Goal: Task Accomplishment & Management: Use online tool/utility

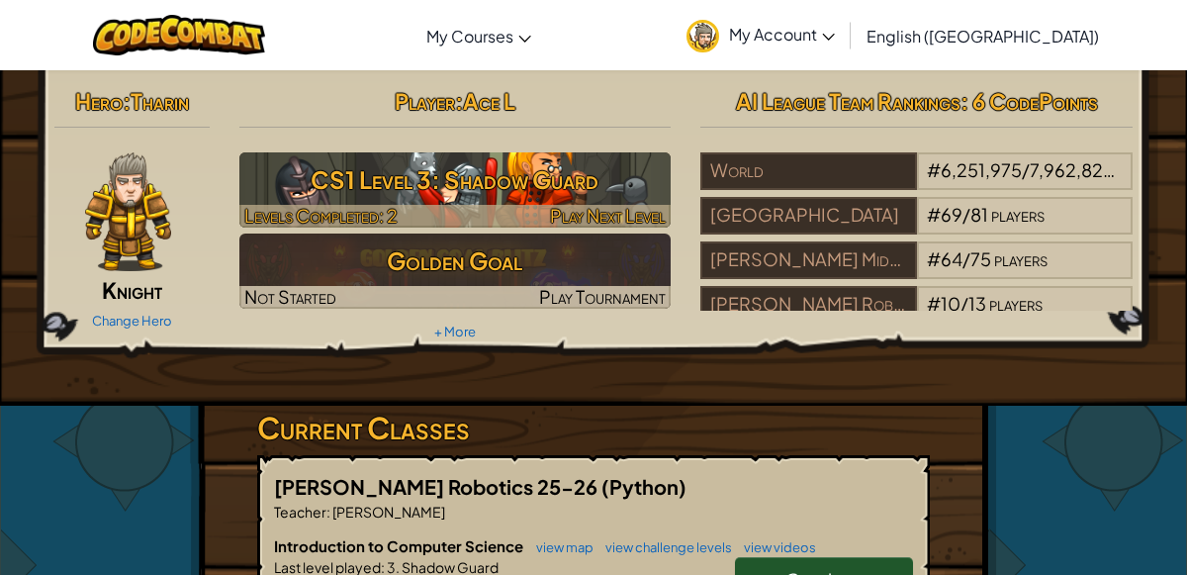
click at [403, 191] on h3 "CS1 Level 3: Shadow Guard" at bounding box center [455, 179] width 432 height 45
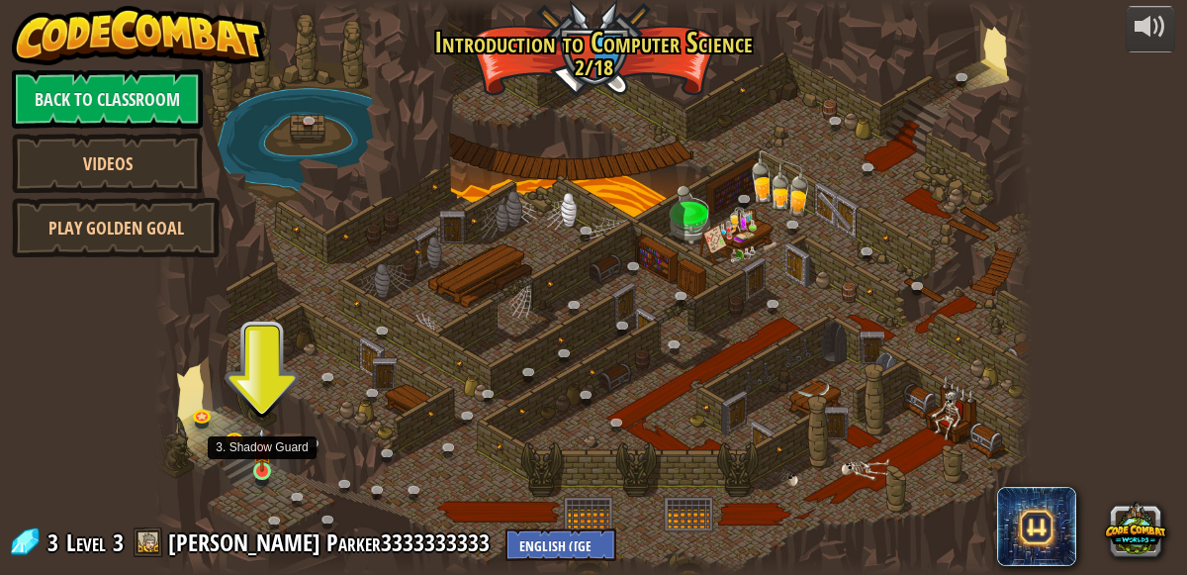
click at [256, 458] on img at bounding box center [262, 448] width 20 height 45
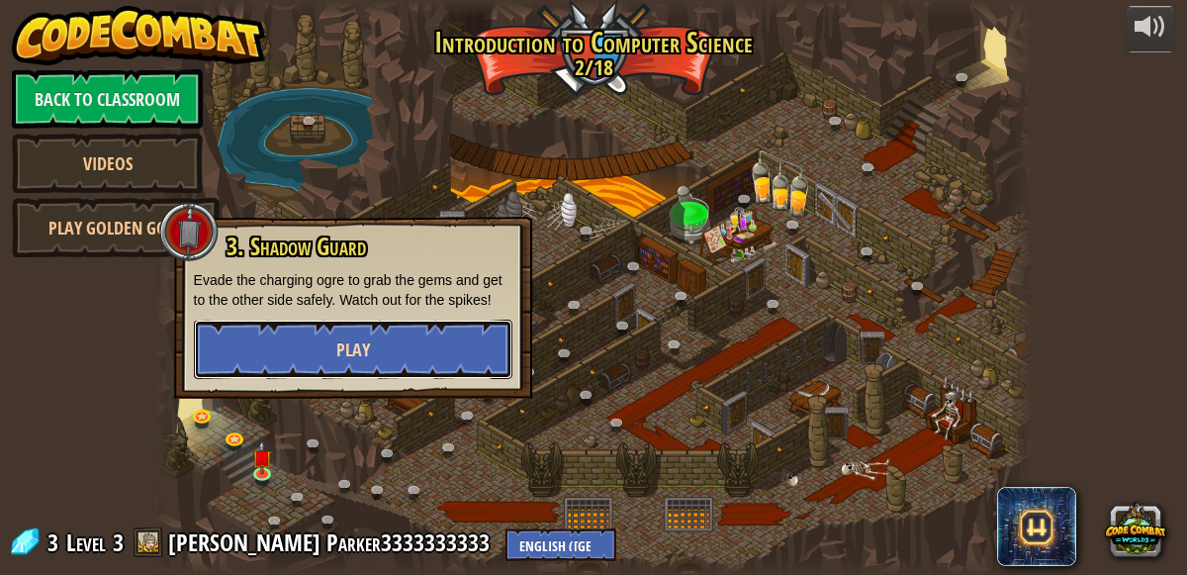
click at [289, 372] on button "Play" at bounding box center [353, 348] width 318 height 59
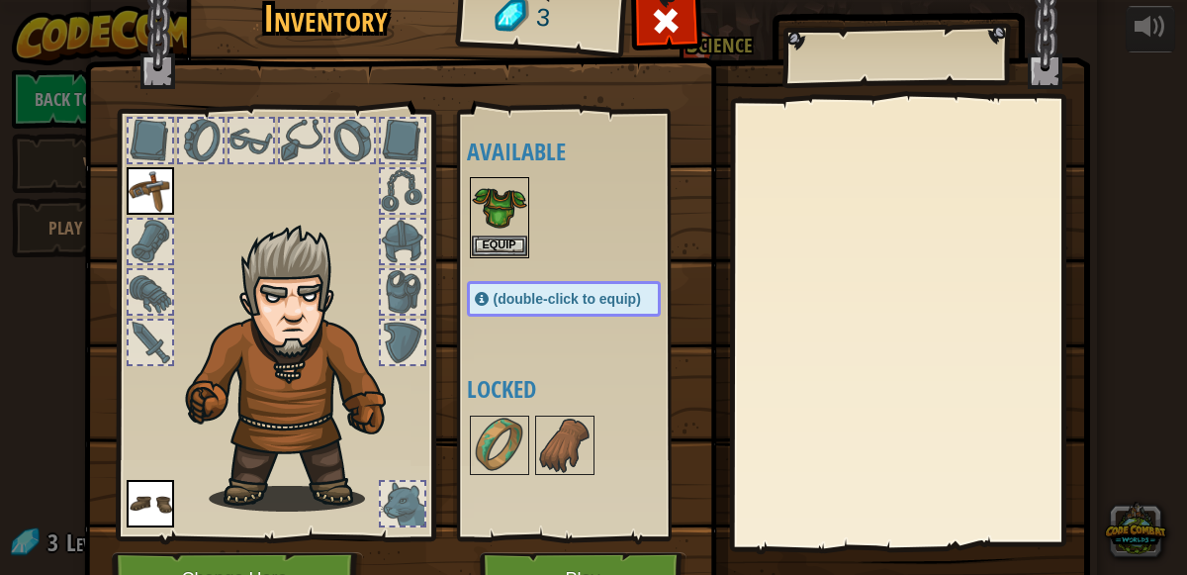
click at [545, 296] on span "(double-click to equip)" at bounding box center [567, 299] width 147 height 16
click at [491, 236] on button "Equip" at bounding box center [499, 244] width 55 height 21
click at [491, 412] on div at bounding box center [583, 444] width 233 height 65
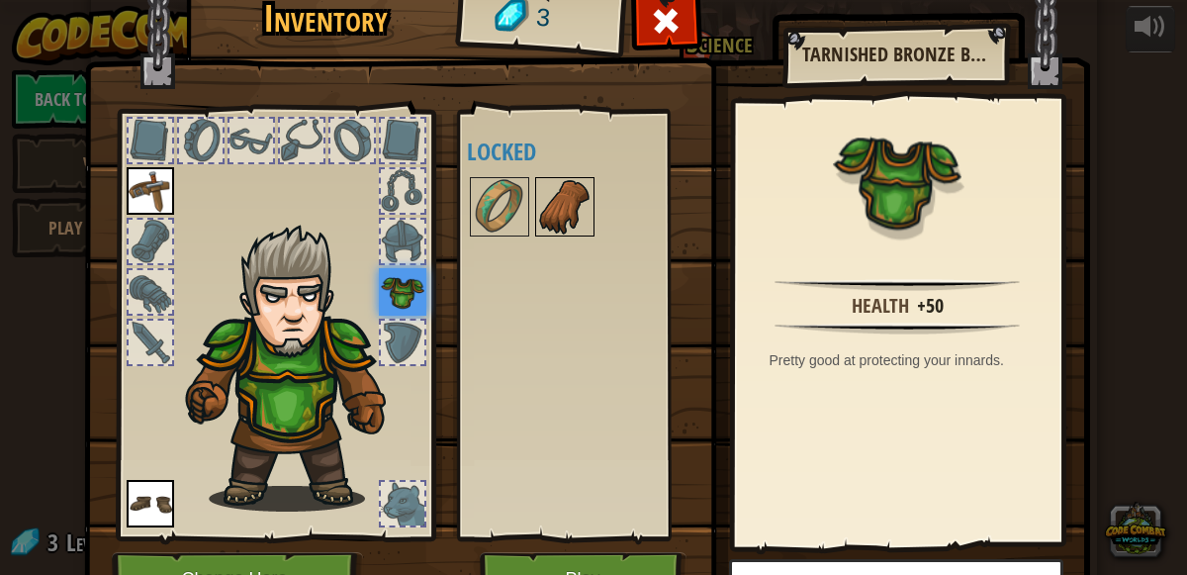
click at [579, 220] on img at bounding box center [564, 206] width 55 height 55
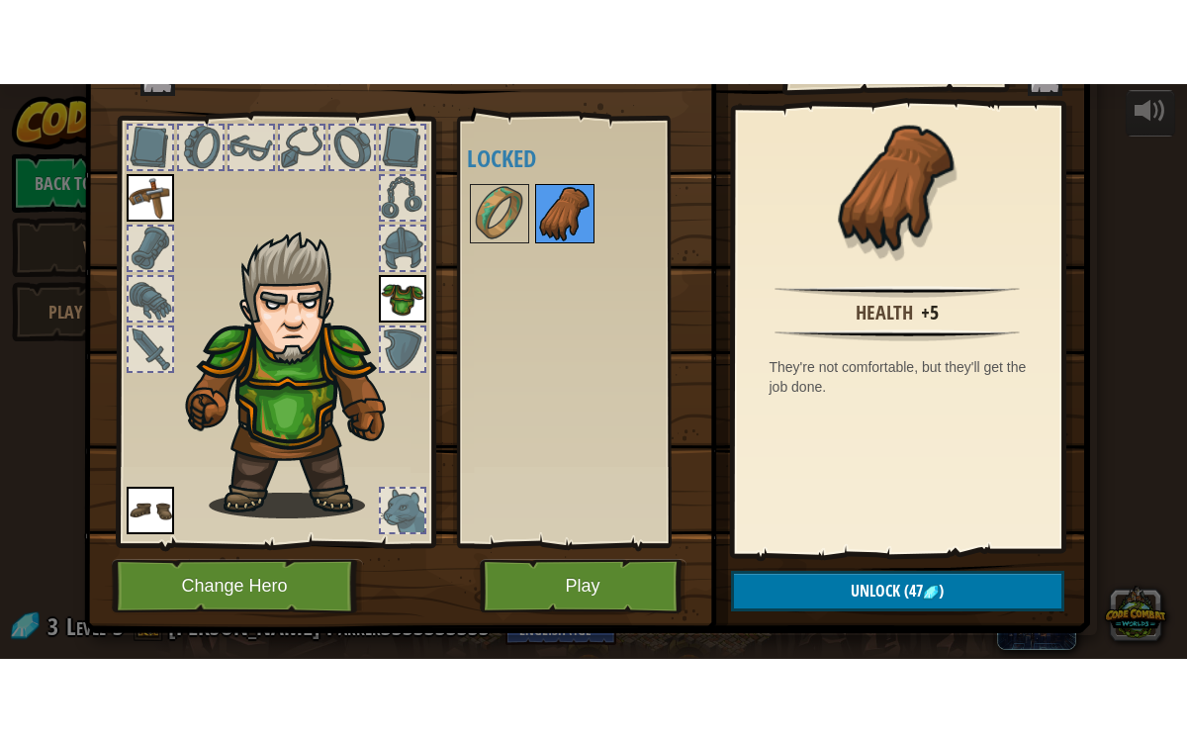
scroll to position [74, 0]
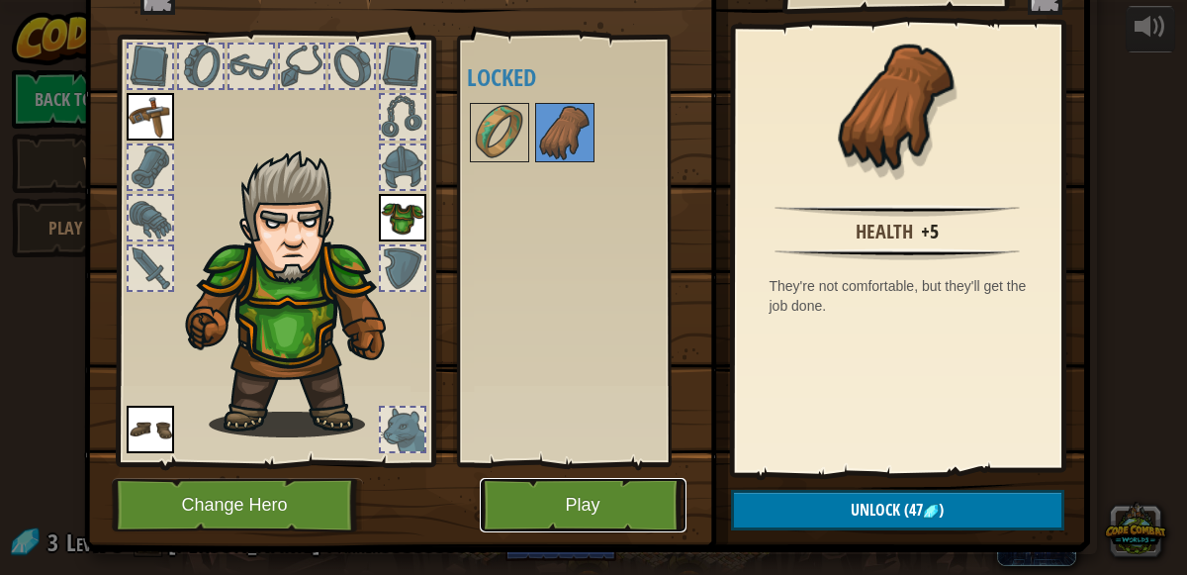
click at [552, 500] on button "Play" at bounding box center [583, 505] width 207 height 54
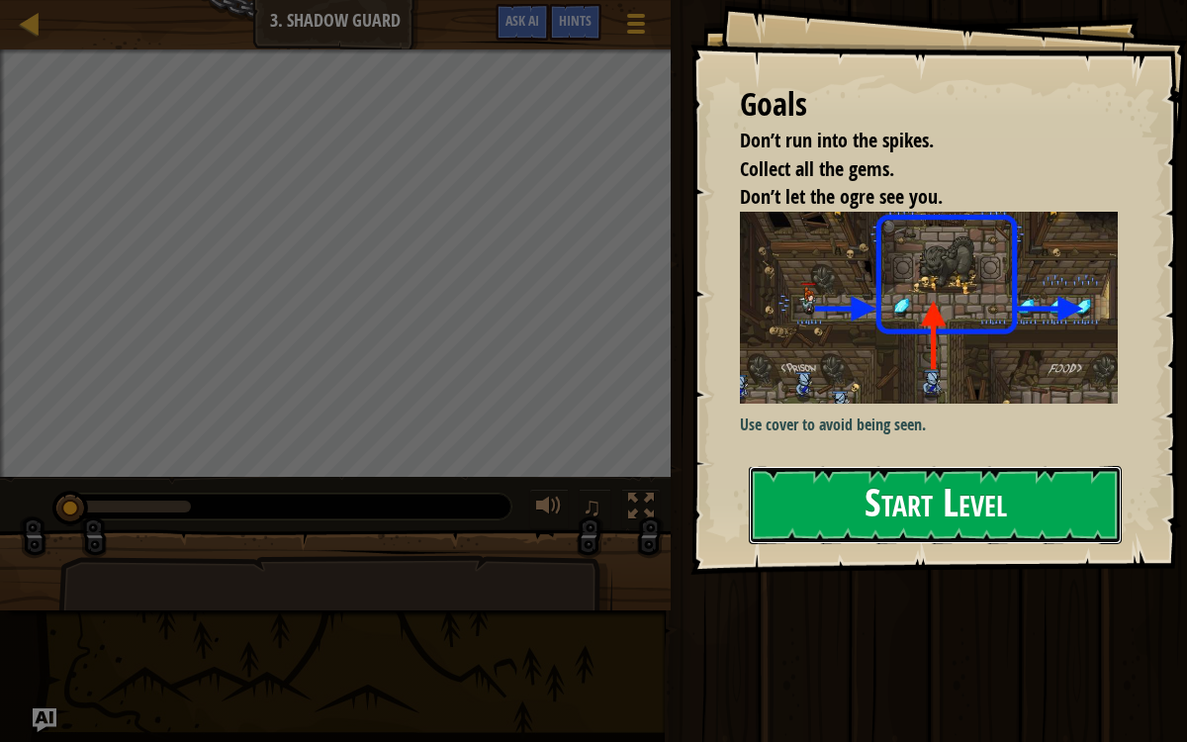
click at [940, 487] on button "Start Level" at bounding box center [935, 505] width 373 height 78
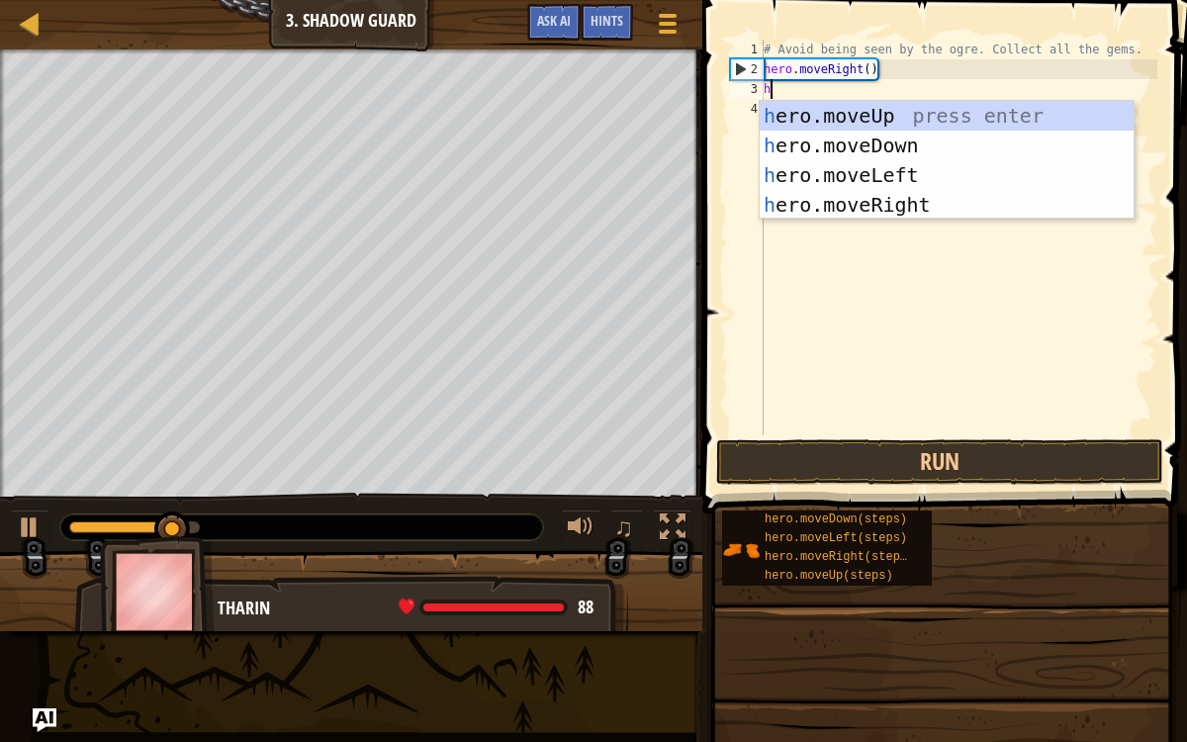
scroll to position [8, 0]
type textarea "hero"
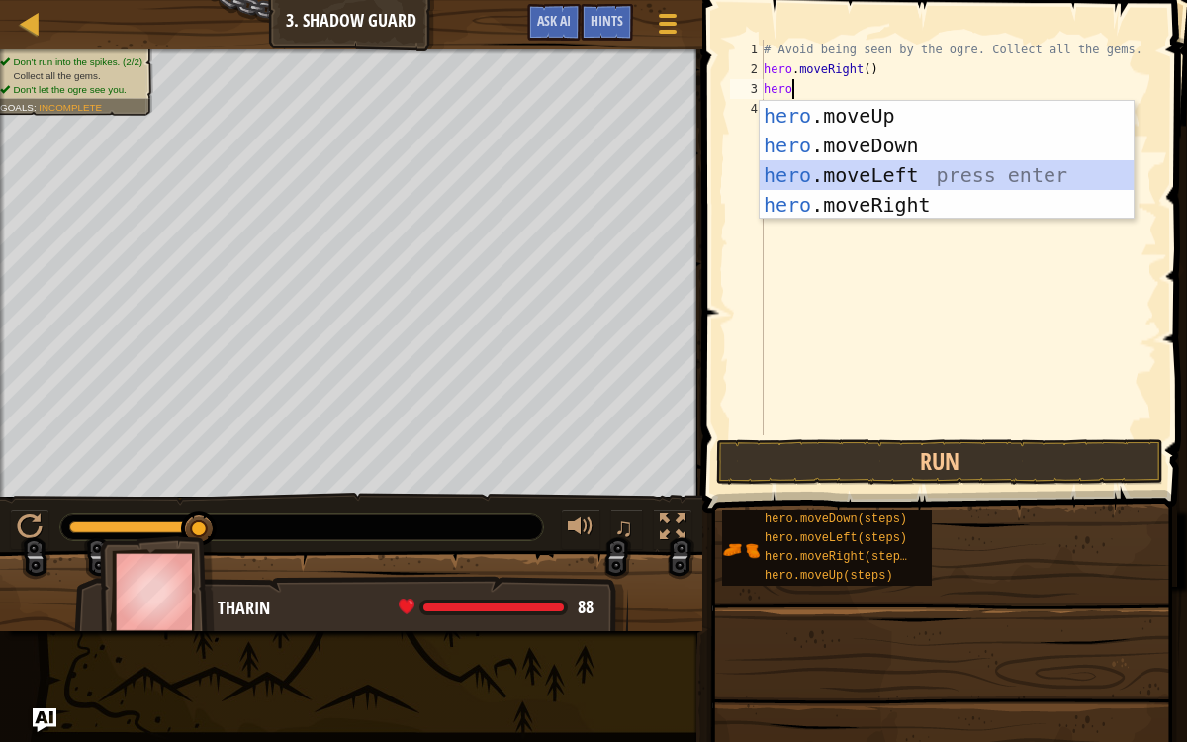
click at [825, 176] on div "hero .moveUp press enter hero .moveDown press enter hero .moveLeft press enter …" at bounding box center [947, 190] width 375 height 178
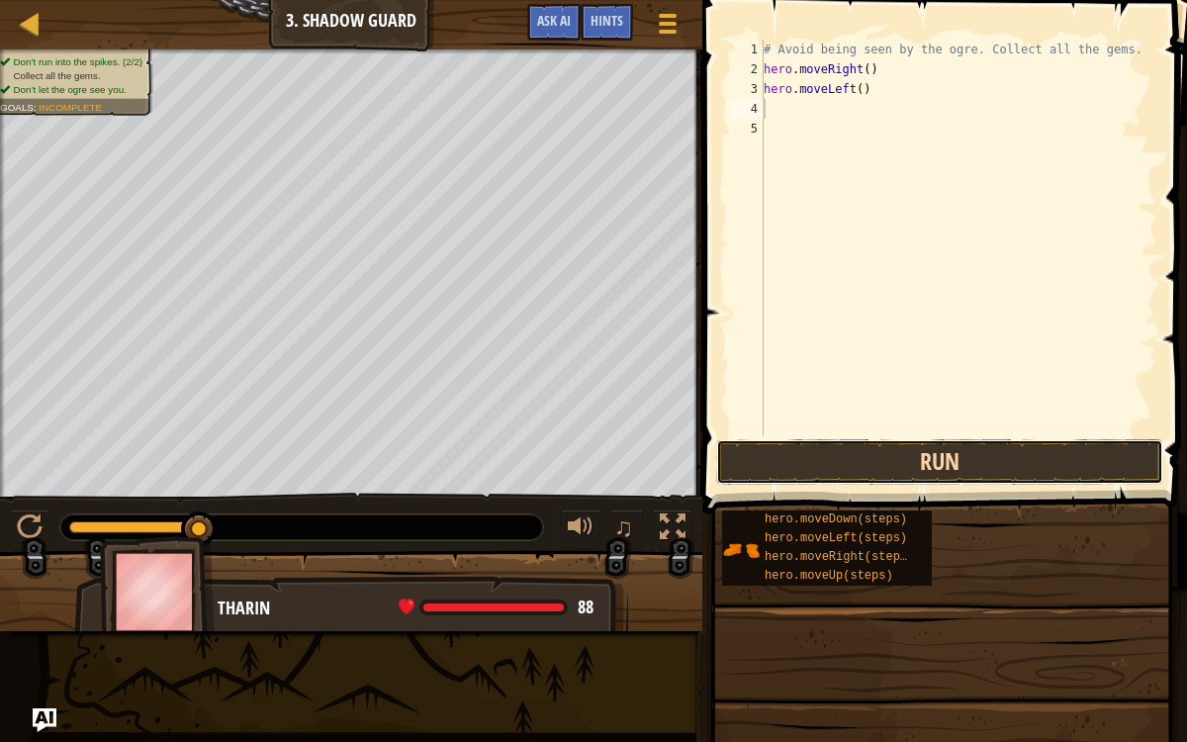
click at [778, 454] on button "Run" at bounding box center [939, 461] width 447 height 45
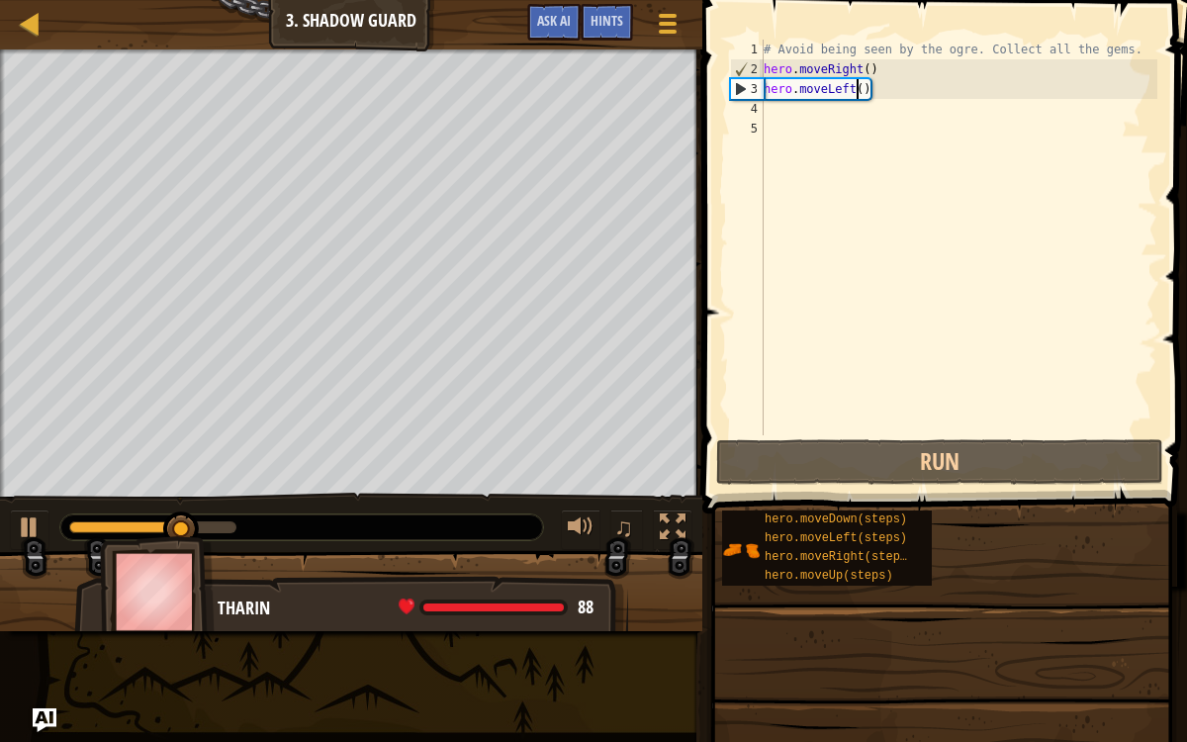
click at [854, 85] on div "# Avoid being seen by the ogre. Collect all the gems. hero . moveRight ( ) hero…" at bounding box center [959, 257] width 398 height 435
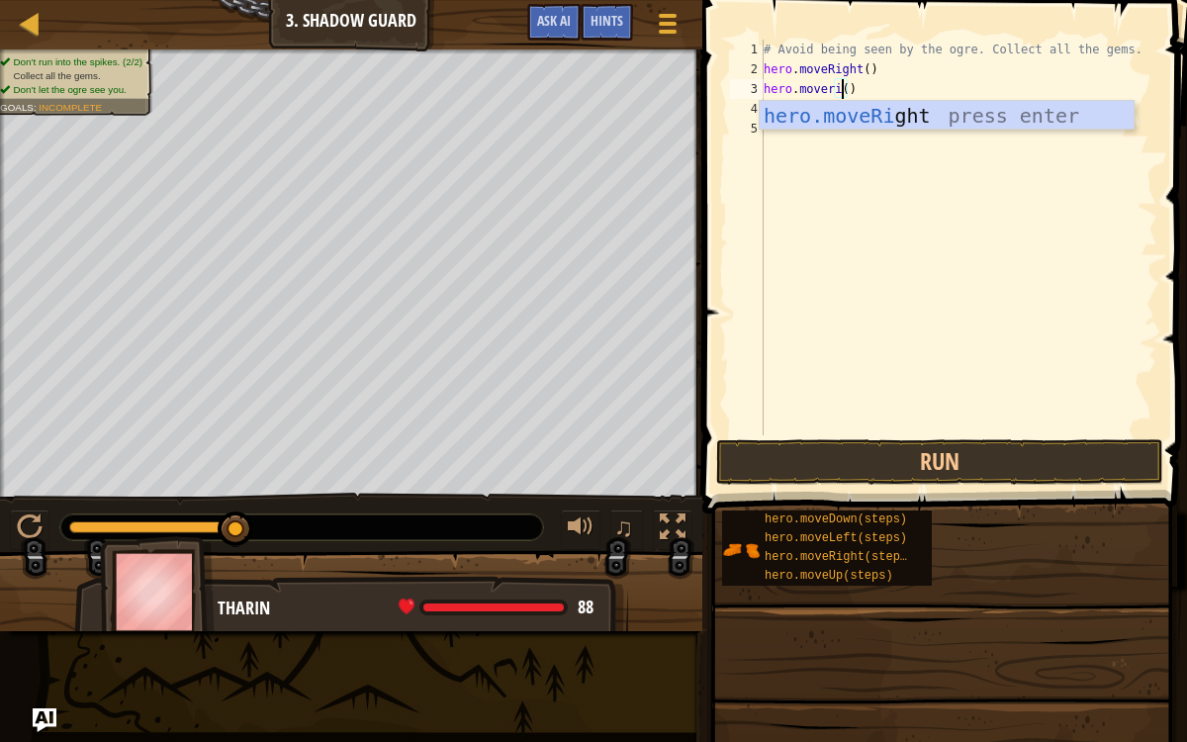
scroll to position [8, 6]
click at [863, 122] on div "hero.moveRi ght press enter" at bounding box center [947, 145] width 375 height 89
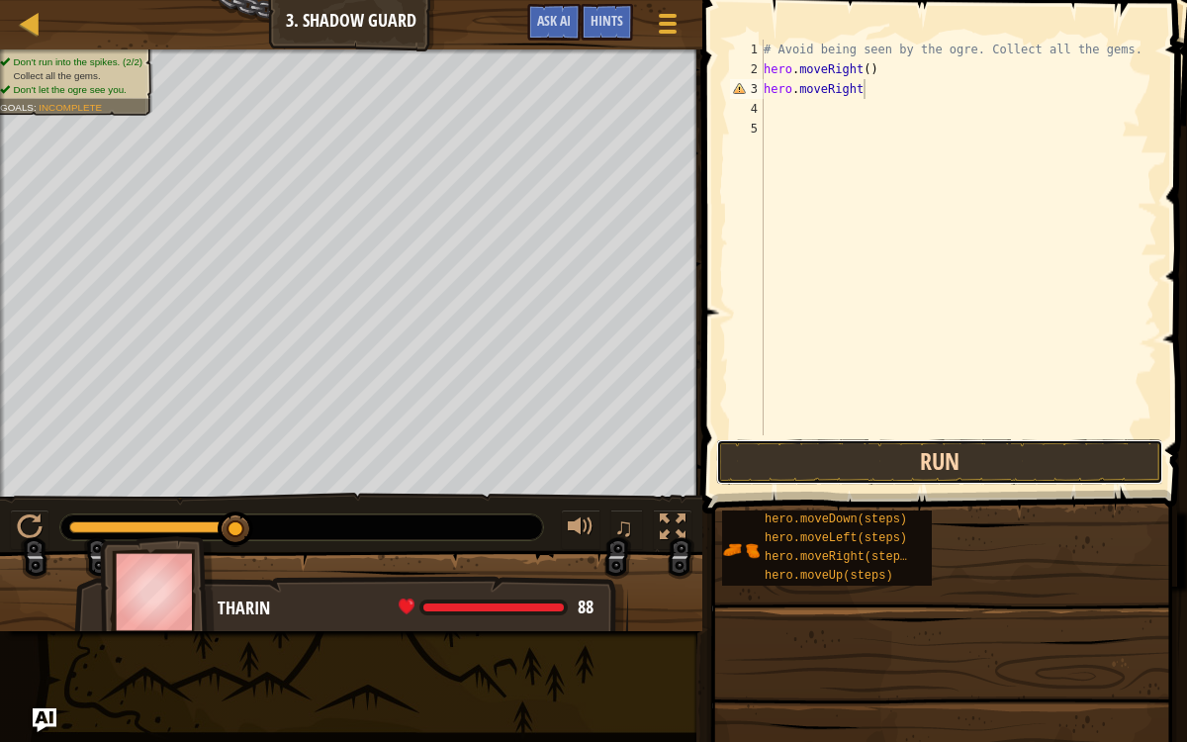
click at [885, 464] on button "Run" at bounding box center [939, 461] width 447 height 45
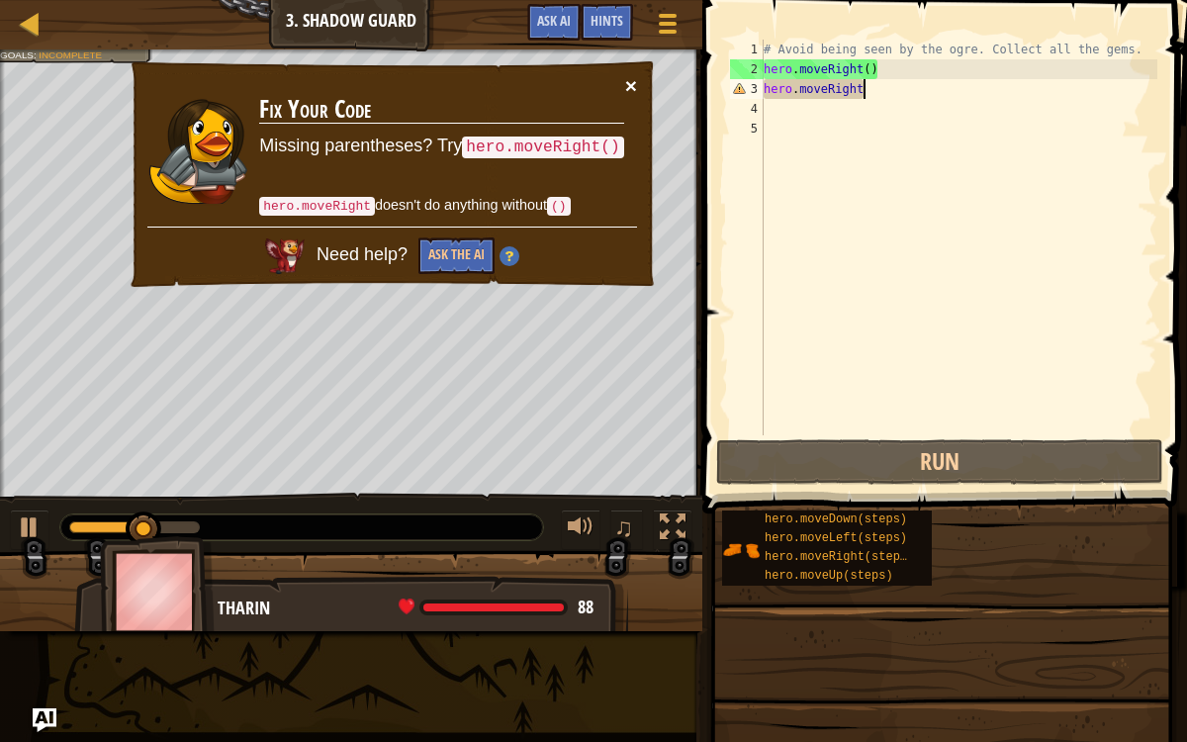
click at [636, 90] on button "×" at bounding box center [631, 85] width 12 height 21
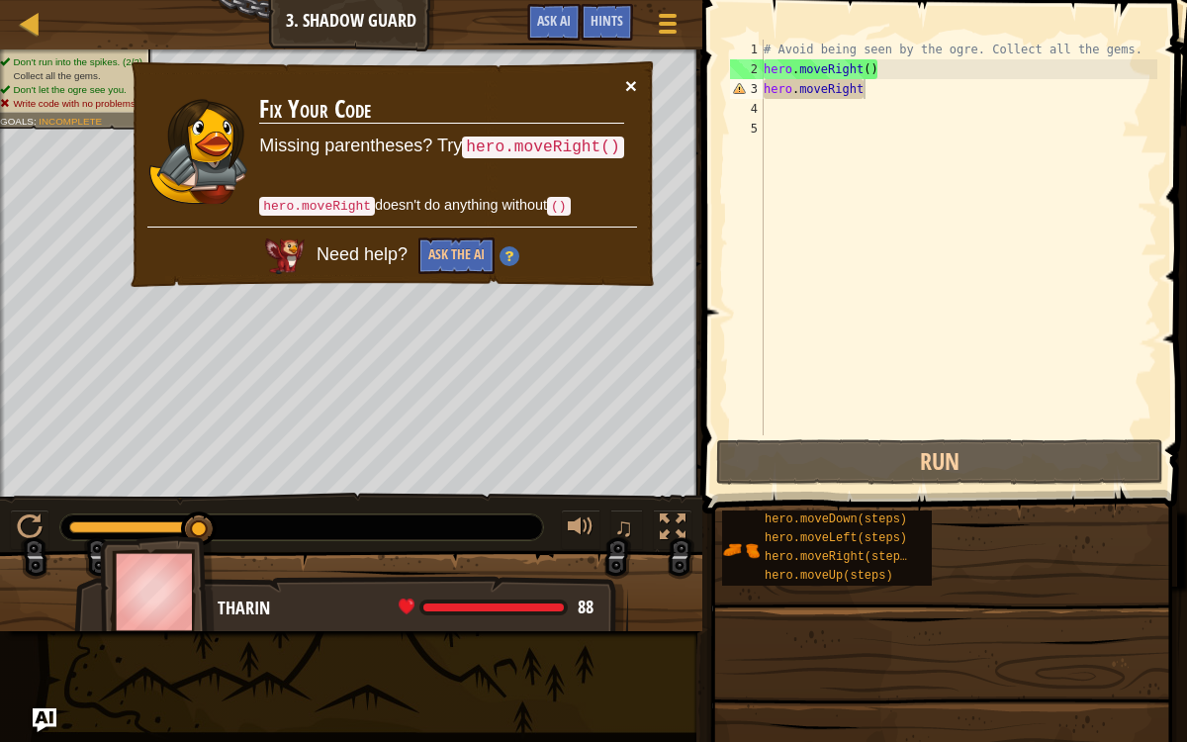
click at [633, 84] on button "×" at bounding box center [631, 85] width 12 height 21
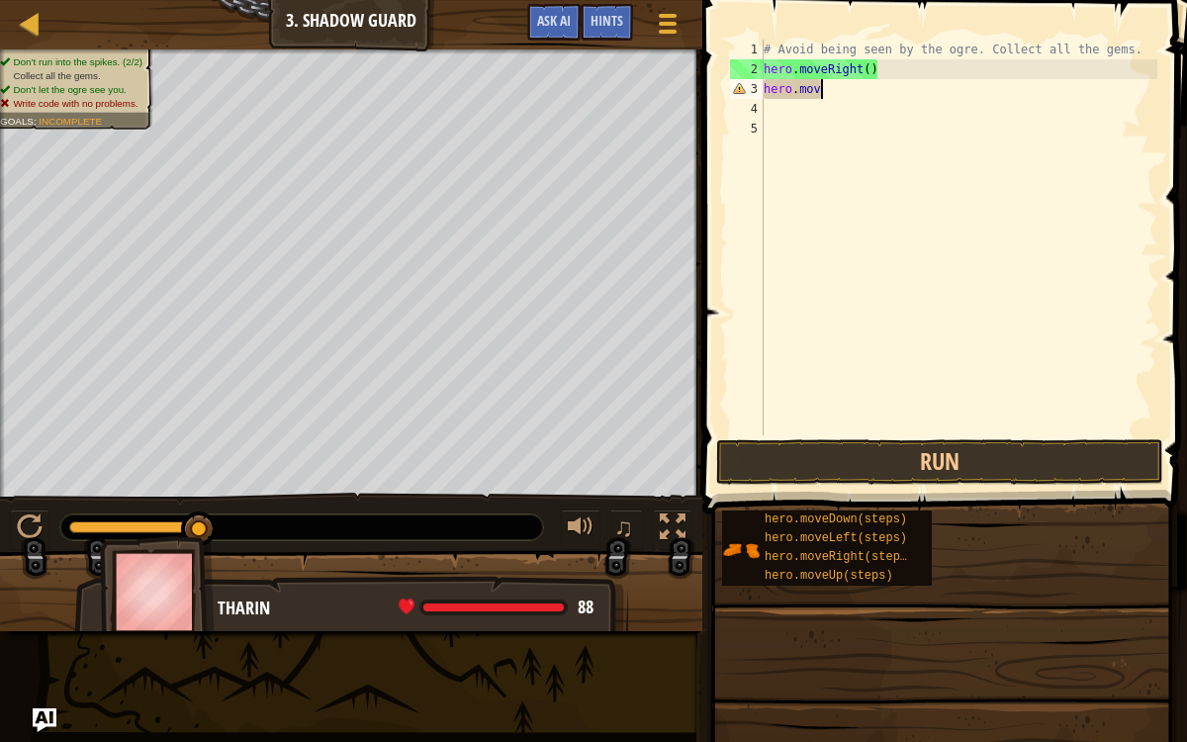
scroll to position [8, 1]
type textarea "h"
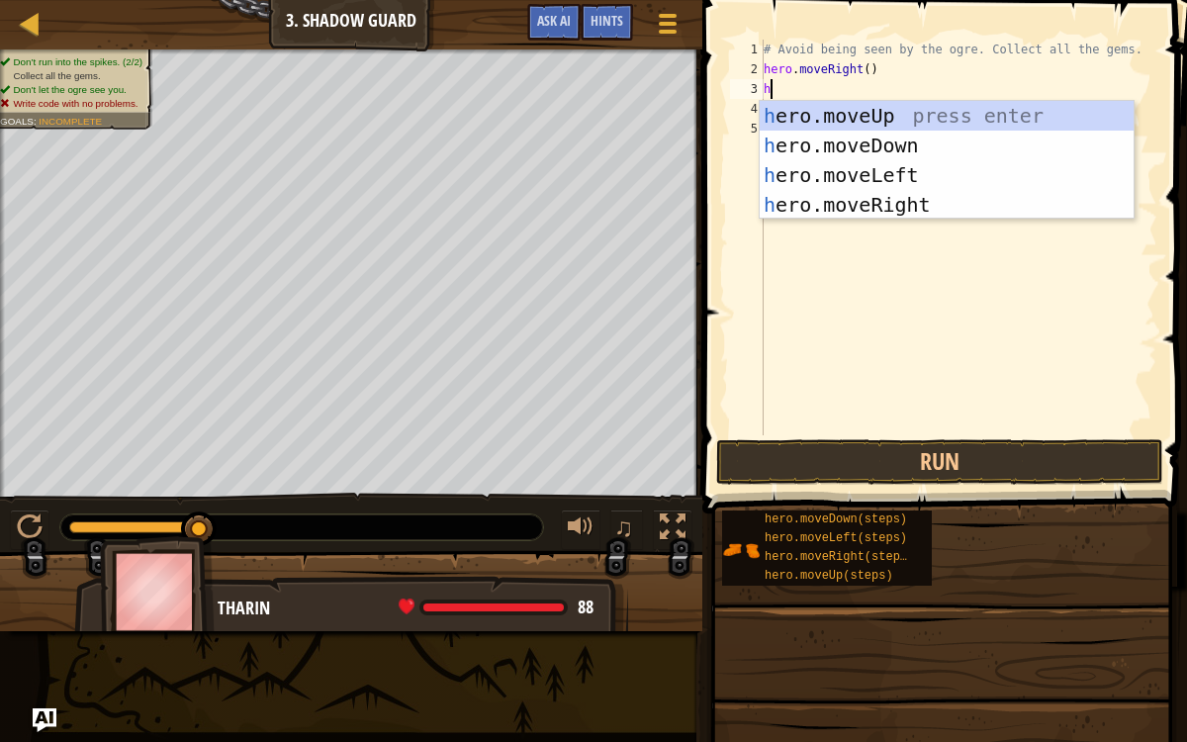
scroll to position [8, 0]
type textarea "hero"
click at [828, 199] on div "hero .moveUp press enter hero .moveDown press enter hero .moveLeft press enter …" at bounding box center [947, 190] width 375 height 178
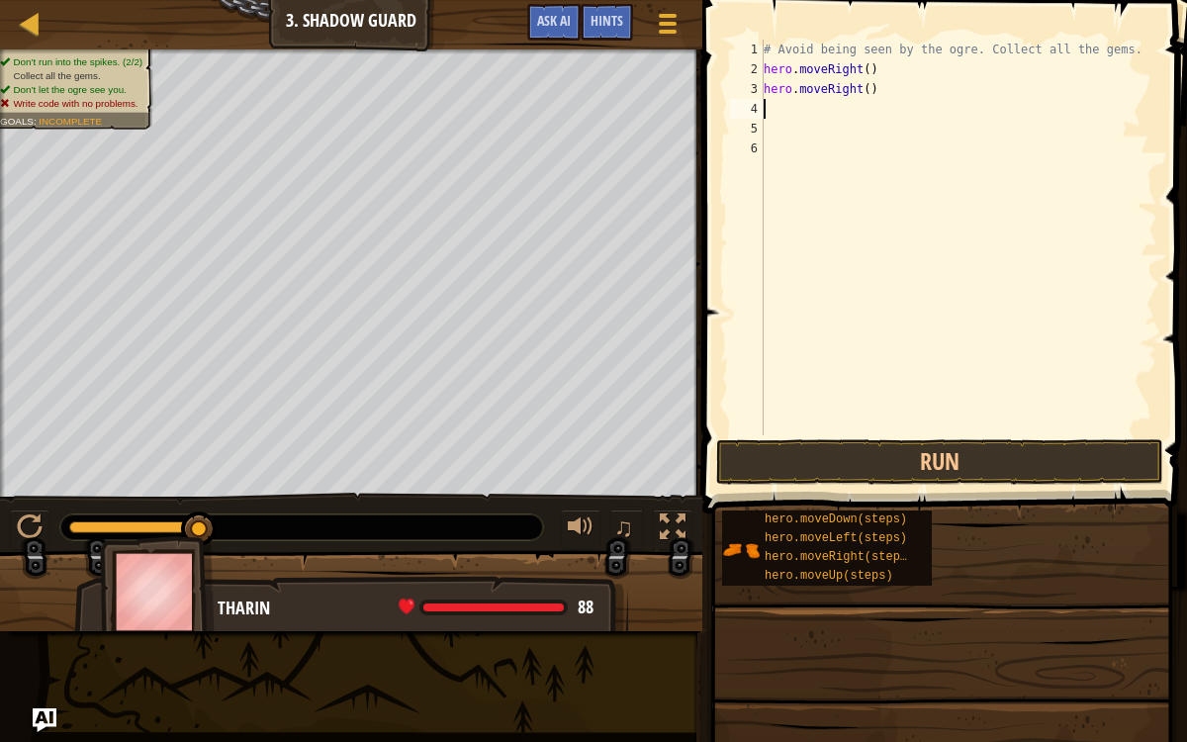
scroll to position [8, 0]
click at [816, 488] on span at bounding box center [946, 229] width 500 height 572
click at [821, 471] on button "Run" at bounding box center [939, 461] width 447 height 45
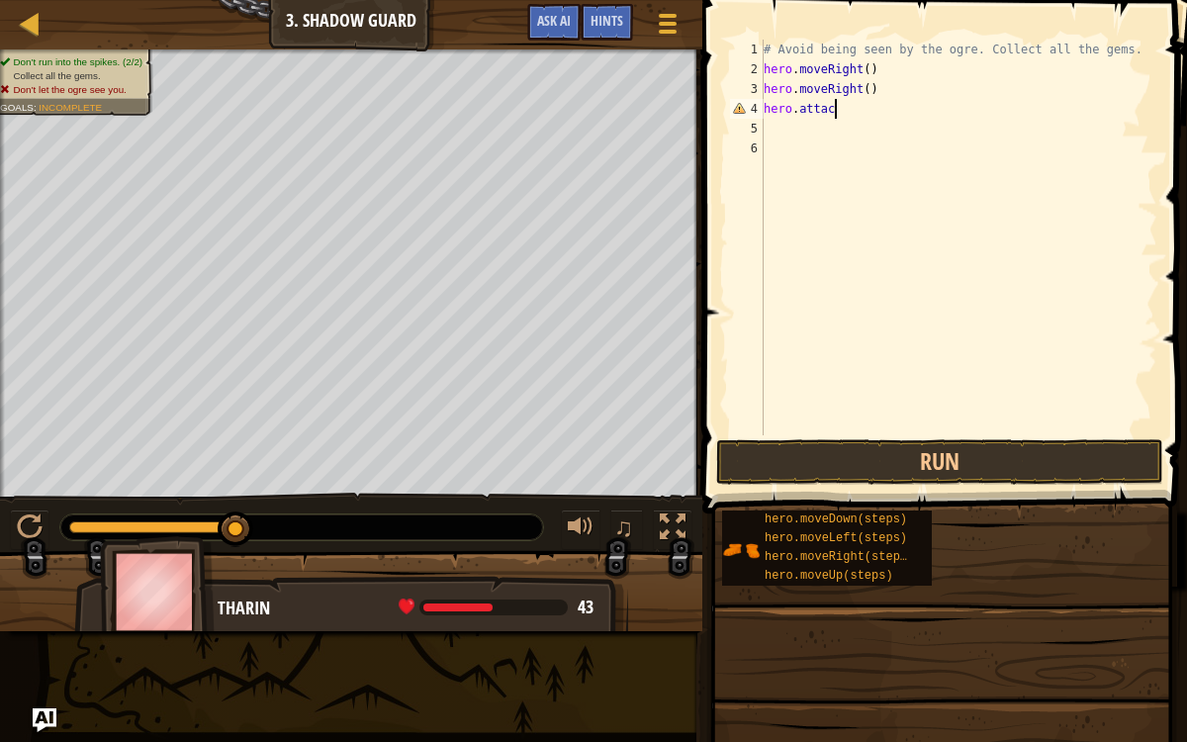
scroll to position [8, 5]
type textarea "hero.attack"
click at [868, 459] on button "Run" at bounding box center [939, 461] width 447 height 45
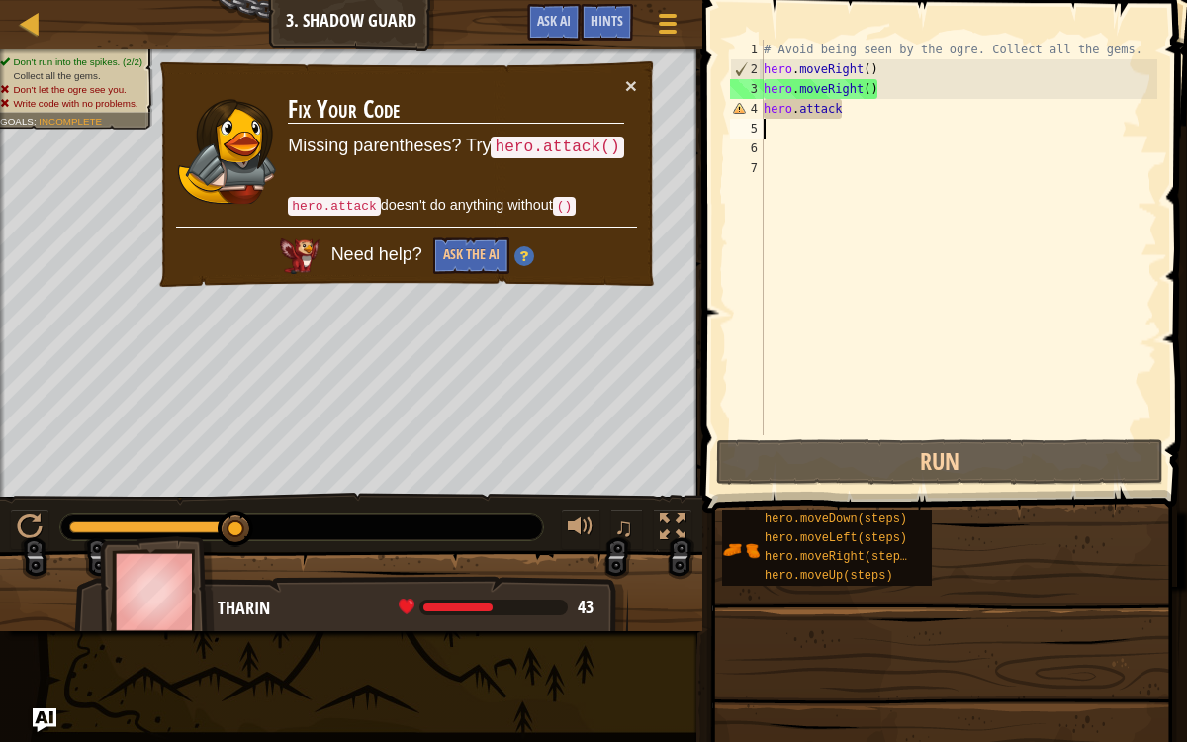
click at [627, 72] on div "× Fix Your Code Missing parentheses? Try hero.attack() hero.attack doesn't do a…" at bounding box center [406, 174] width 500 height 232
click at [629, 78] on button "×" at bounding box center [631, 86] width 12 height 21
click at [631, 86] on button "×" at bounding box center [630, 84] width 12 height 21
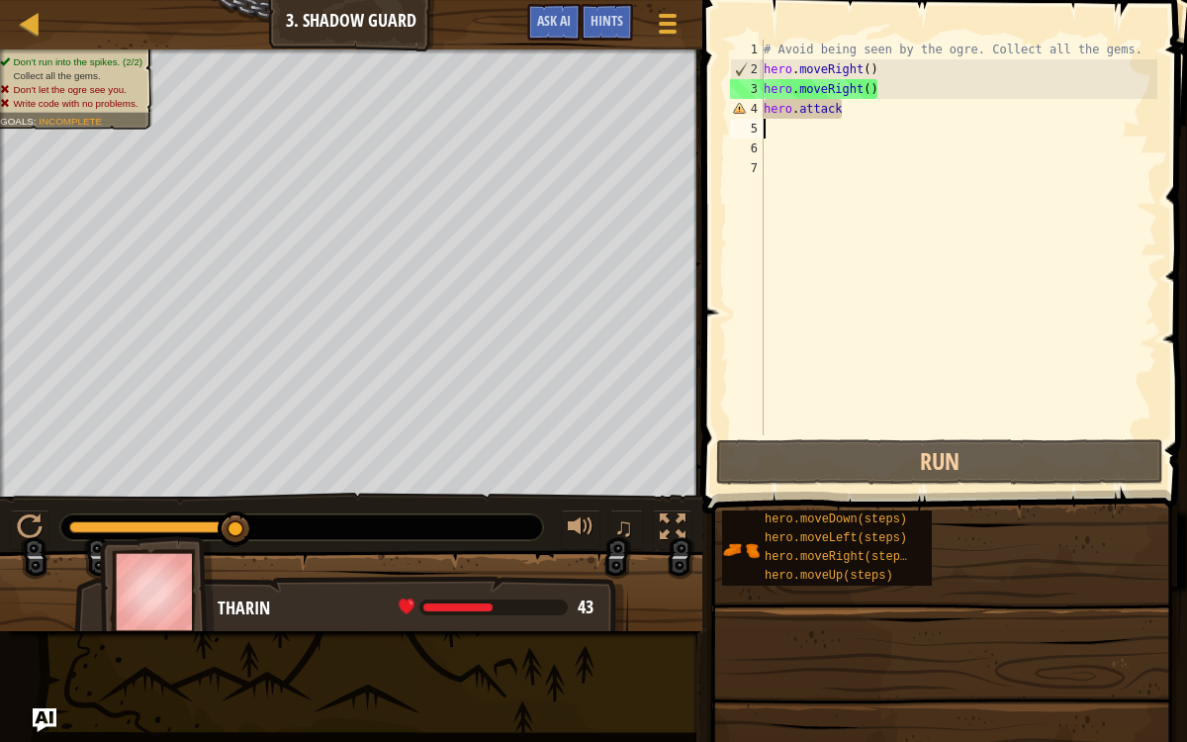
click at [848, 110] on div "# Avoid being seen by the ogre. Collect all the gems. hero . moveRight ( ) hero…" at bounding box center [959, 257] width 398 height 435
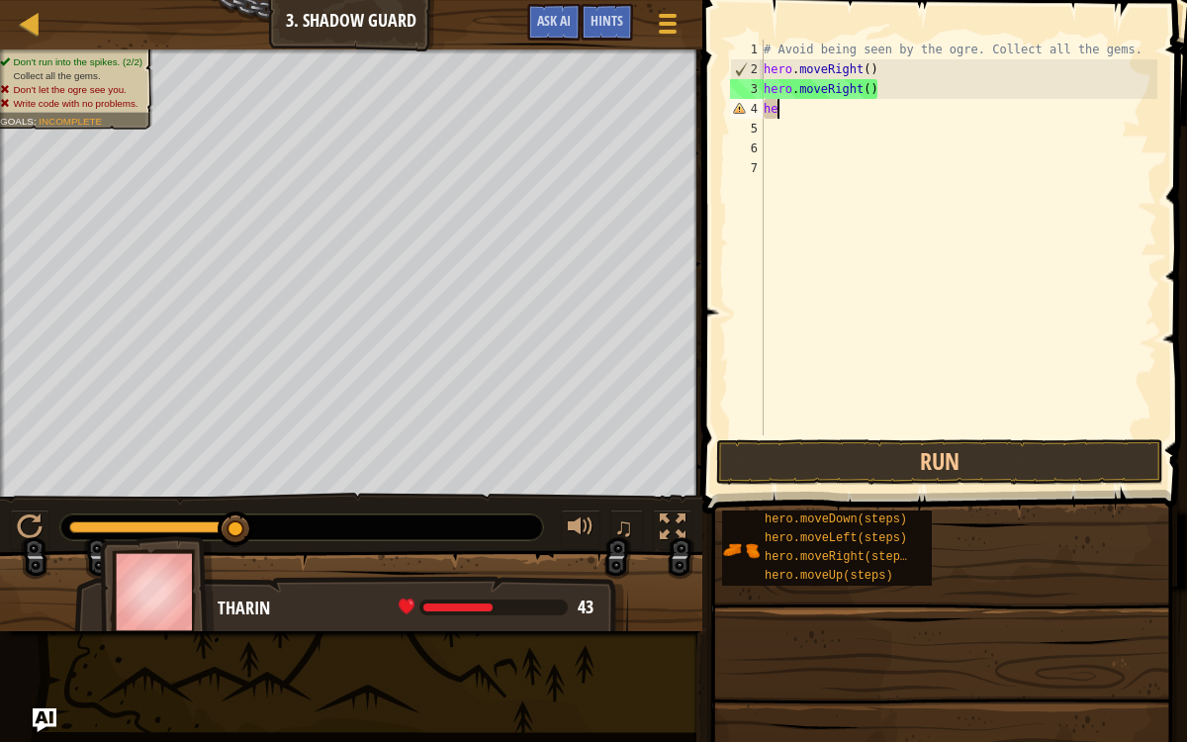
type textarea "h"
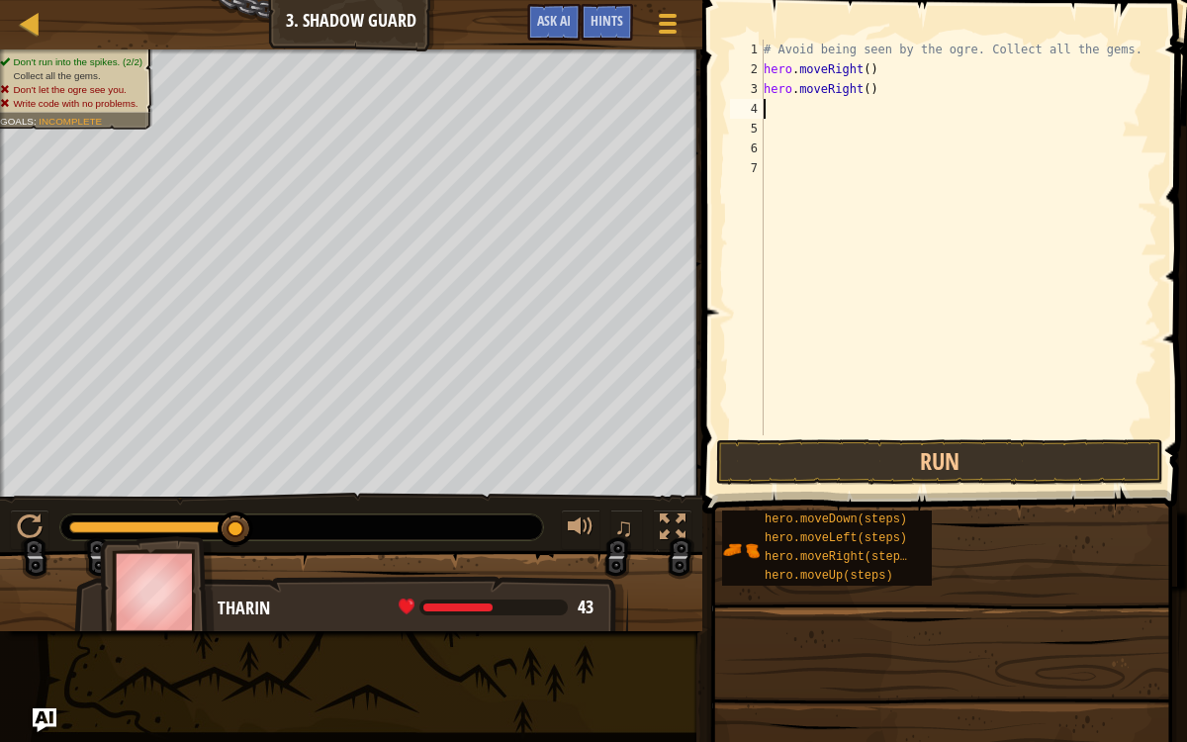
type textarea "h"
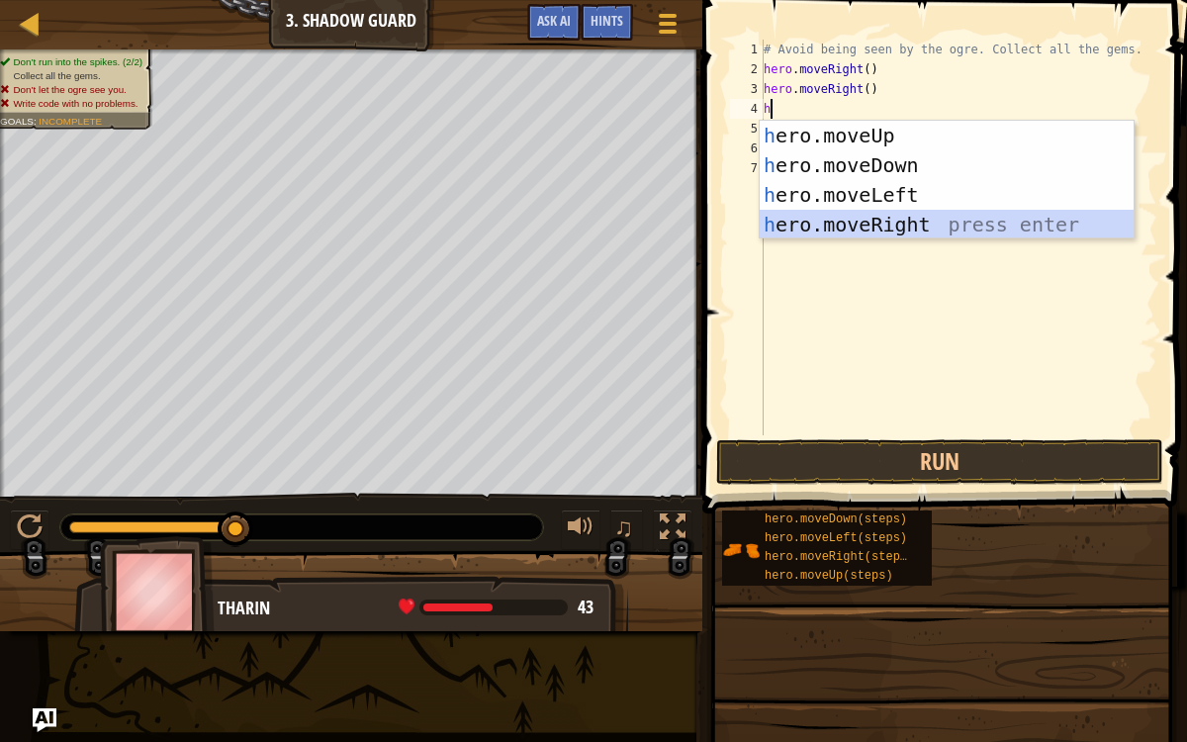
click at [841, 218] on div "h ero.moveUp press enter h ero.moveDown press enter h ero.moveLeft press enter …" at bounding box center [947, 210] width 375 height 178
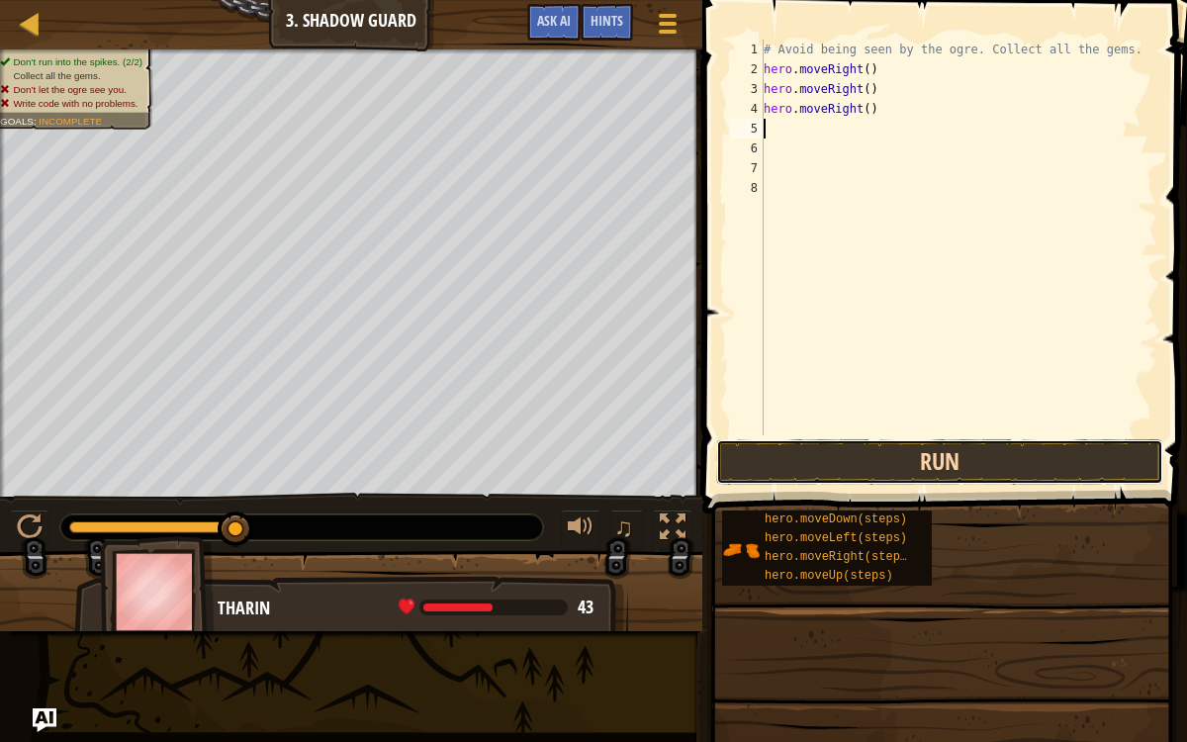
click at [819, 456] on button "Run" at bounding box center [939, 461] width 447 height 45
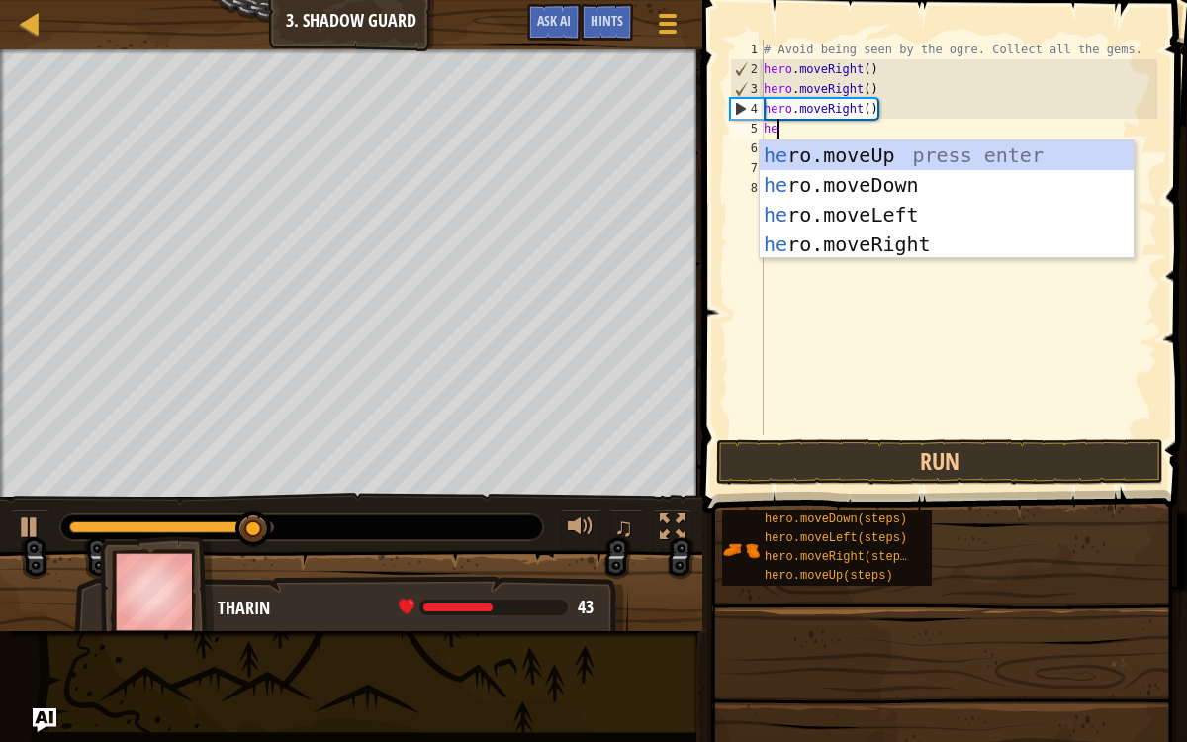
type textarea "hero"
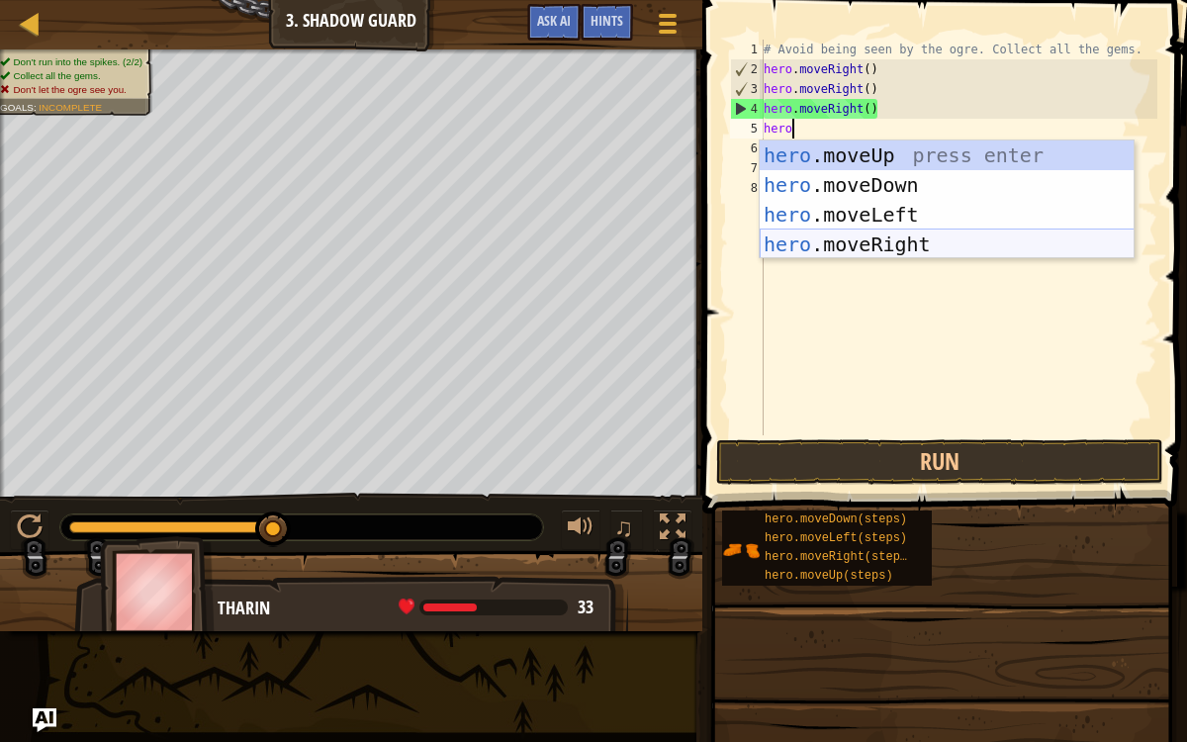
click at [847, 242] on div "hero .moveUp press enter hero .moveDown press enter hero .moveLeft press enter …" at bounding box center [947, 229] width 375 height 178
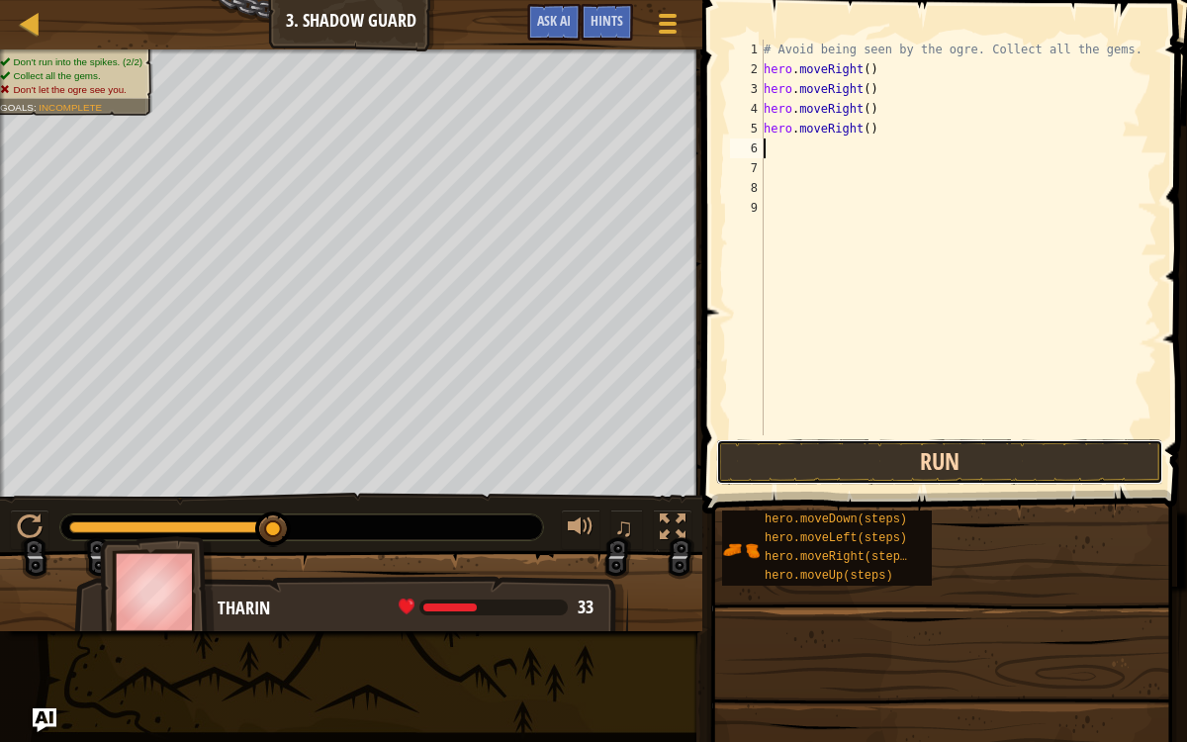
click at [829, 449] on button "Run" at bounding box center [939, 461] width 447 height 45
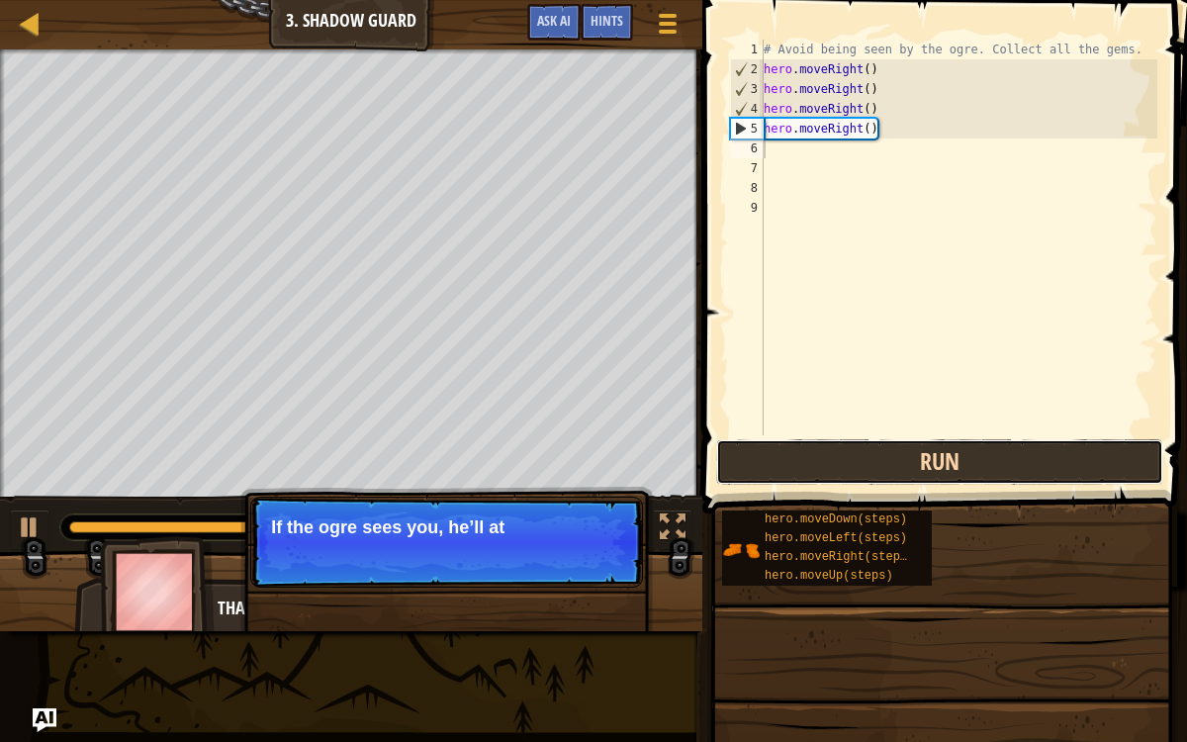
click at [747, 464] on button "Run" at bounding box center [939, 461] width 447 height 45
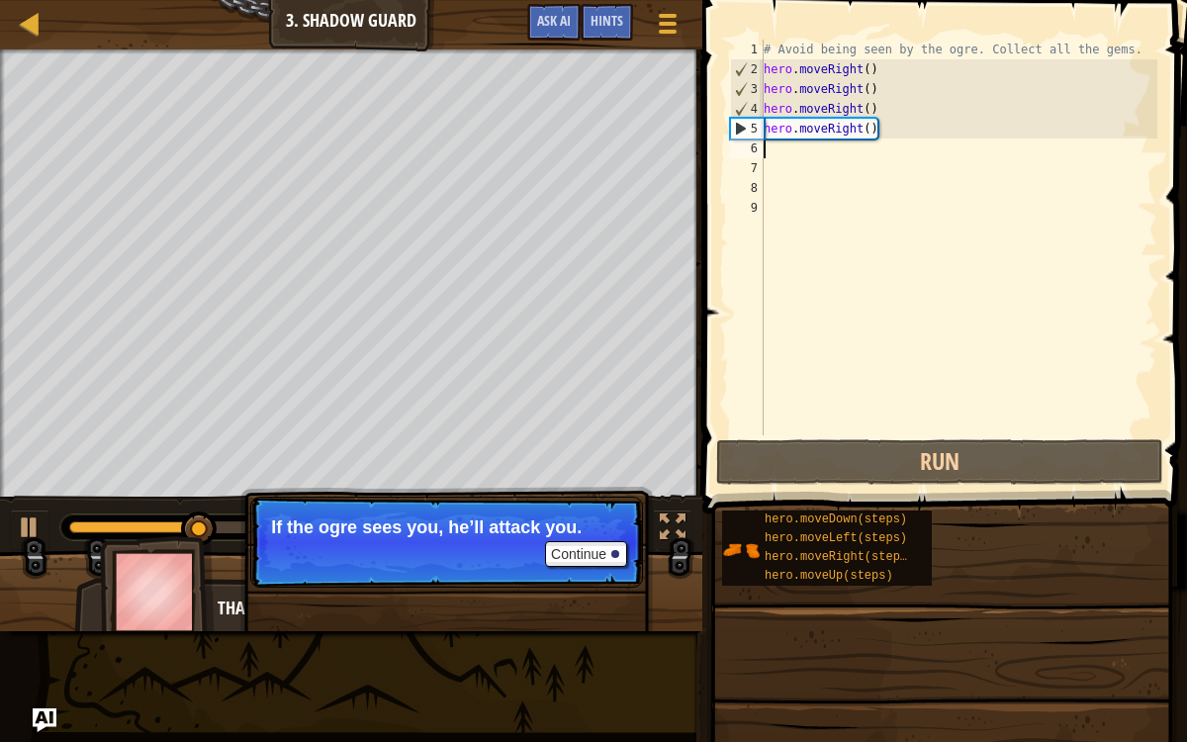
click at [857, 126] on div "# Avoid being seen by the ogre. Collect all the gems. hero . moveRight ( ) hero…" at bounding box center [959, 257] width 398 height 435
click at [867, 122] on div "# Avoid being seen by the ogre. Collect all the gems. hero . moveRight ( ) hero…" at bounding box center [959, 257] width 398 height 435
click at [876, 121] on div "# Avoid being seen by the ogre. Collect all the gems. hero . moveRight ( ) hero…" at bounding box center [959, 257] width 398 height 435
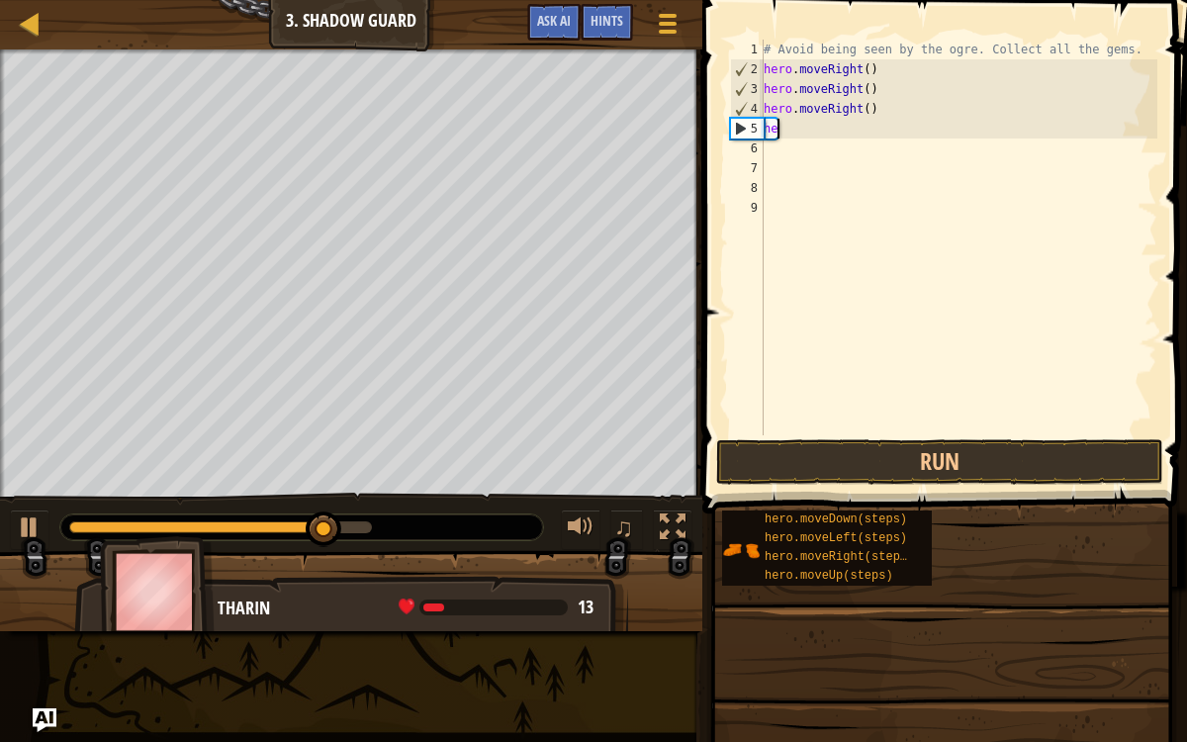
type textarea "h"
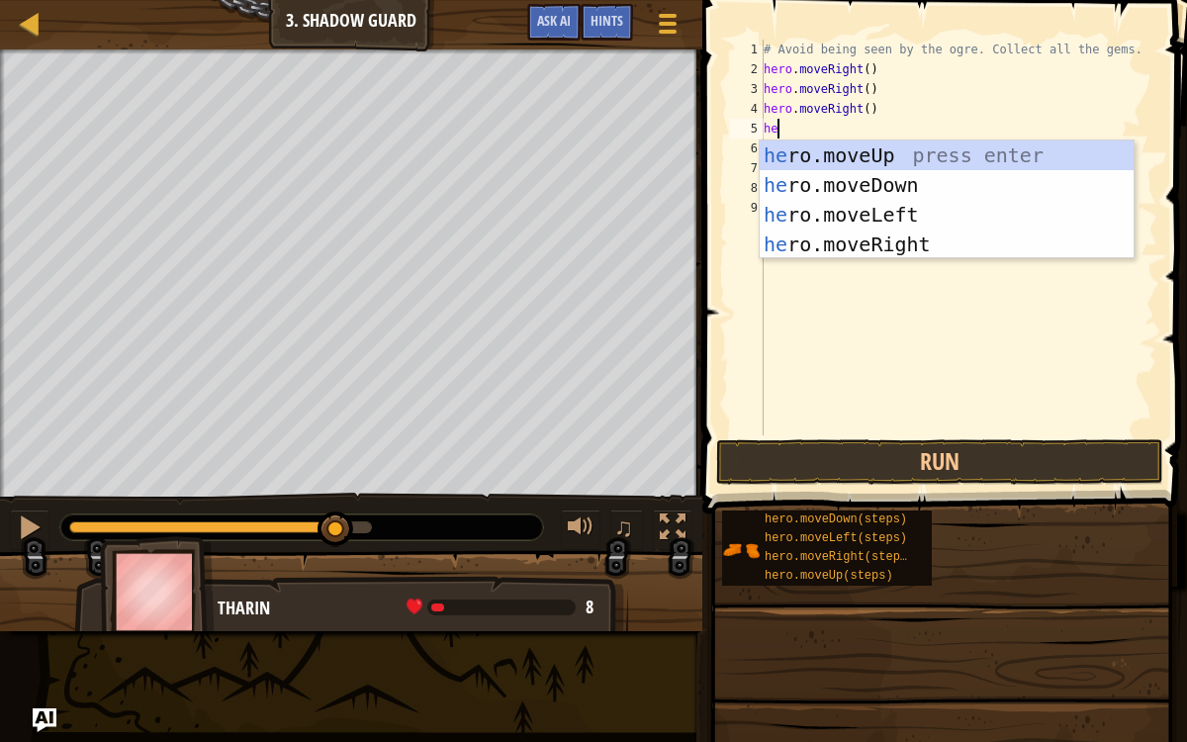
type textarea "heo"
click at [874, 205] on div "he r o .moveUp press enter he r o .moveDown press enter he r o .moveLeft press …" at bounding box center [947, 229] width 375 height 178
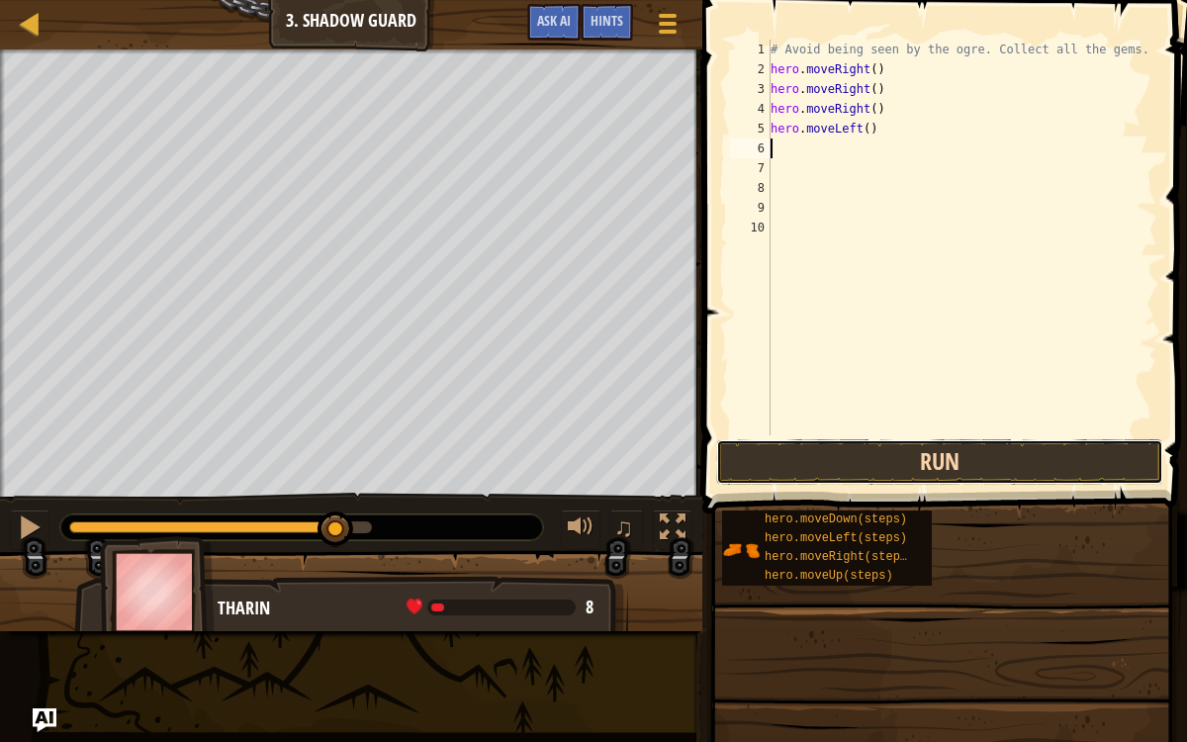
click at [853, 460] on button "Run" at bounding box center [939, 461] width 447 height 45
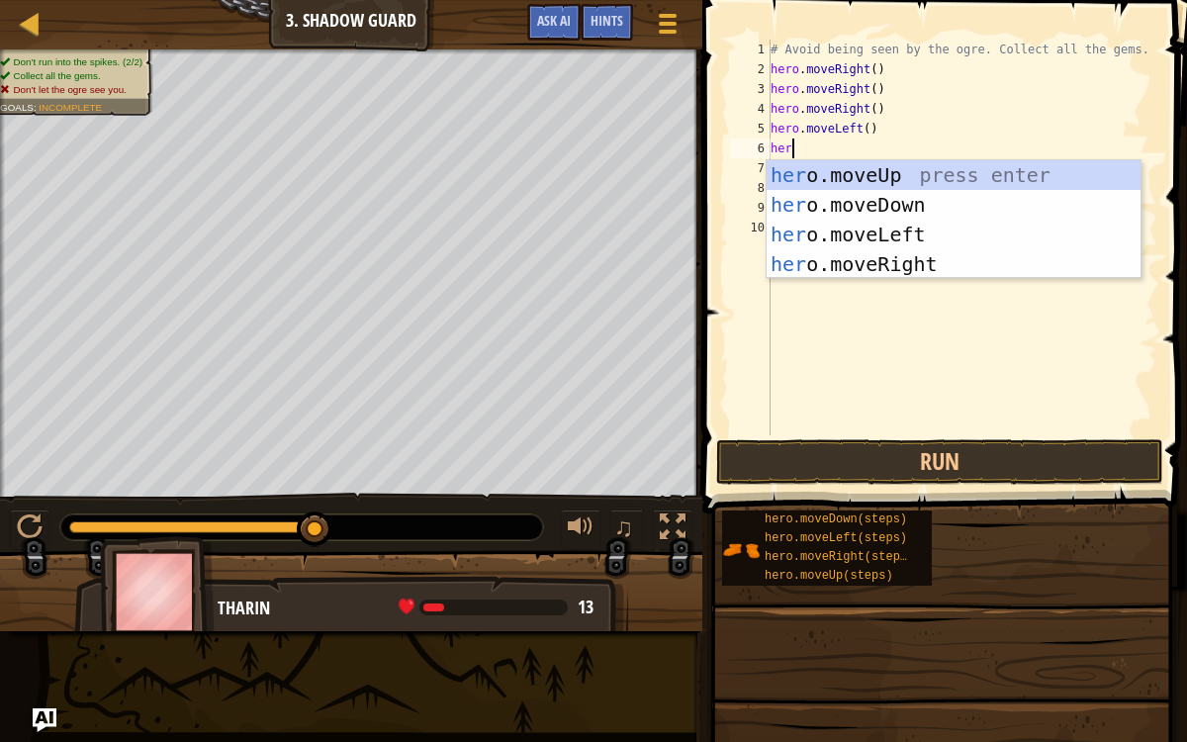
type textarea "hero"
click at [808, 211] on div "hero .moveUp press enter hero .moveDown press enter hero .moveLeft press enter …" at bounding box center [953, 249] width 375 height 178
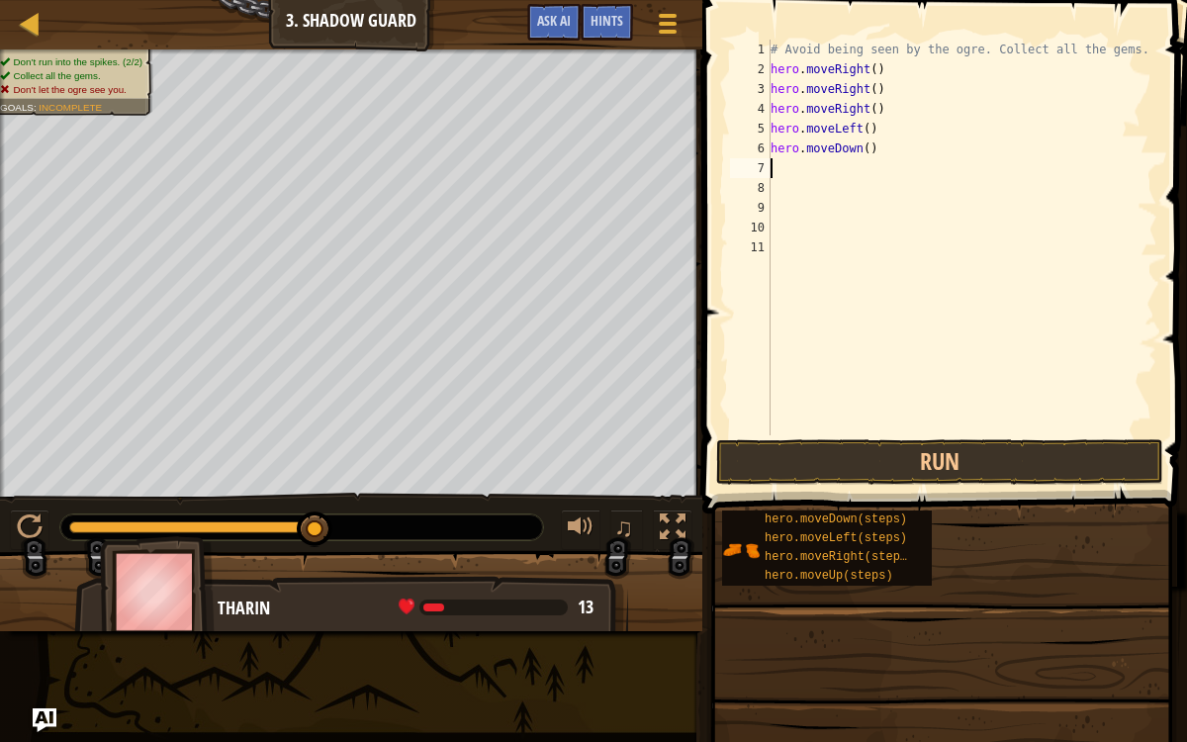
scroll to position [8, 0]
click at [823, 449] on button "Run" at bounding box center [939, 461] width 447 height 45
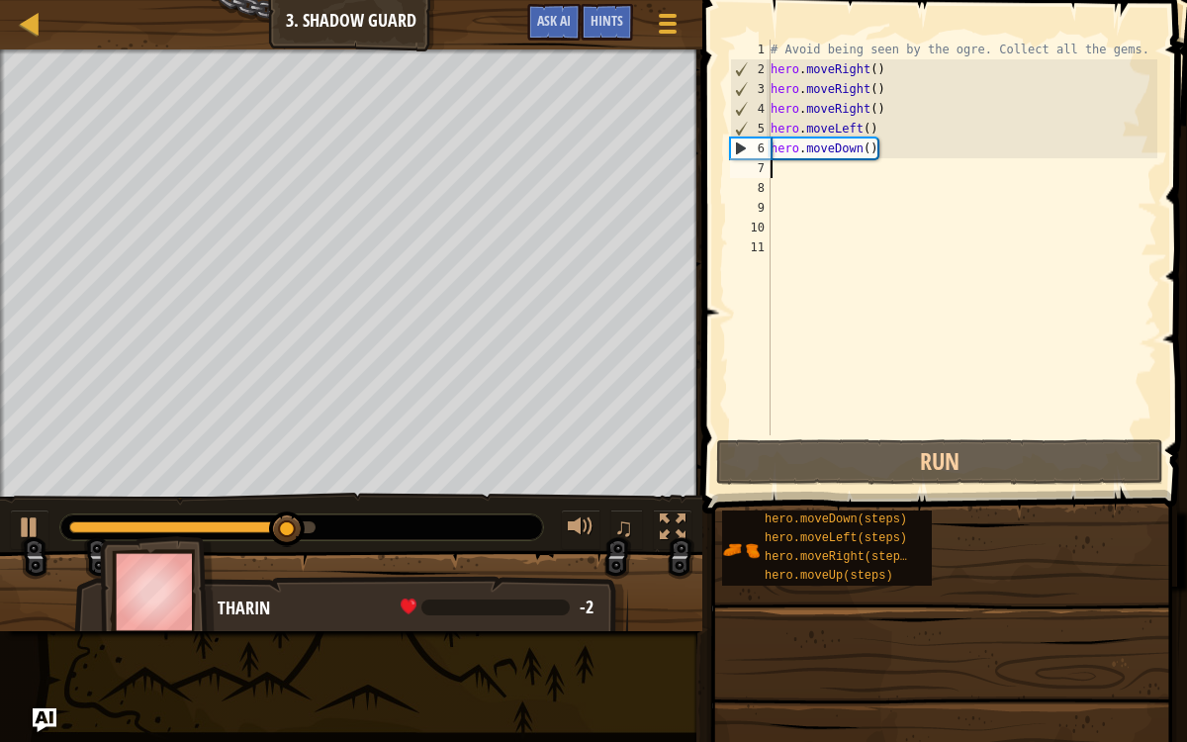
click at [861, 146] on div "# Avoid being seen by the ogre. Collect all the gems. hero . moveRight ( ) hero…" at bounding box center [962, 257] width 392 height 435
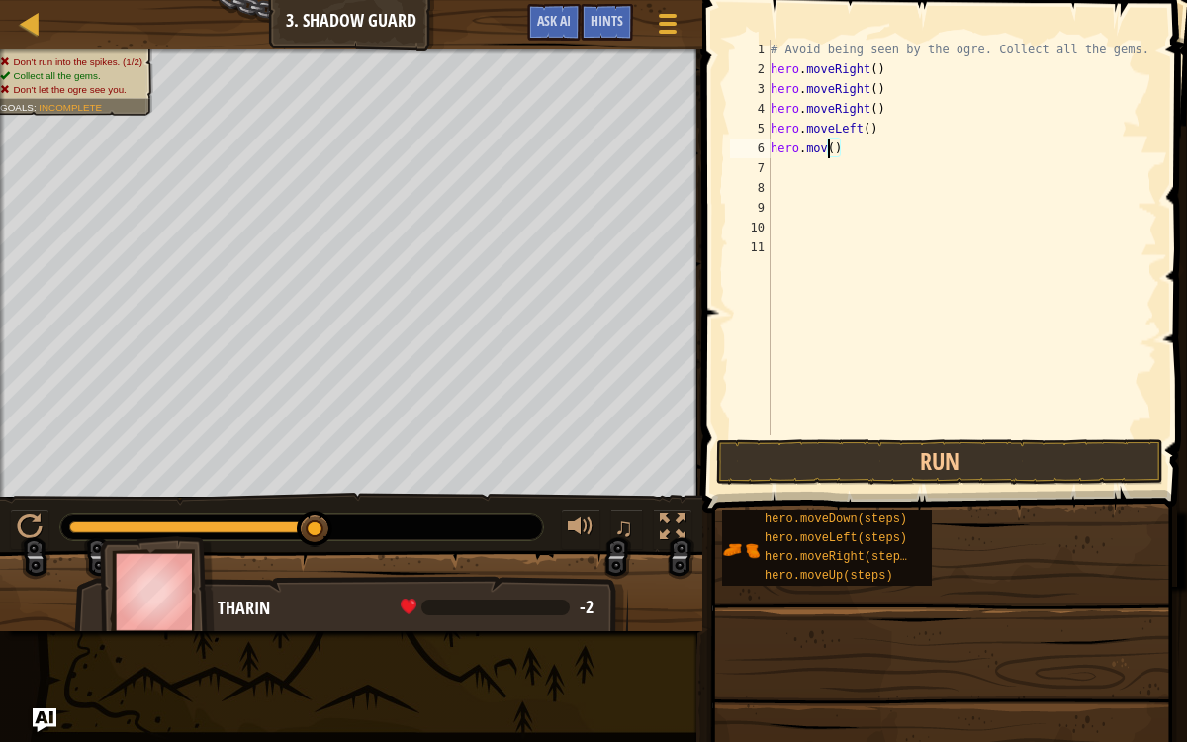
scroll to position [8, 5]
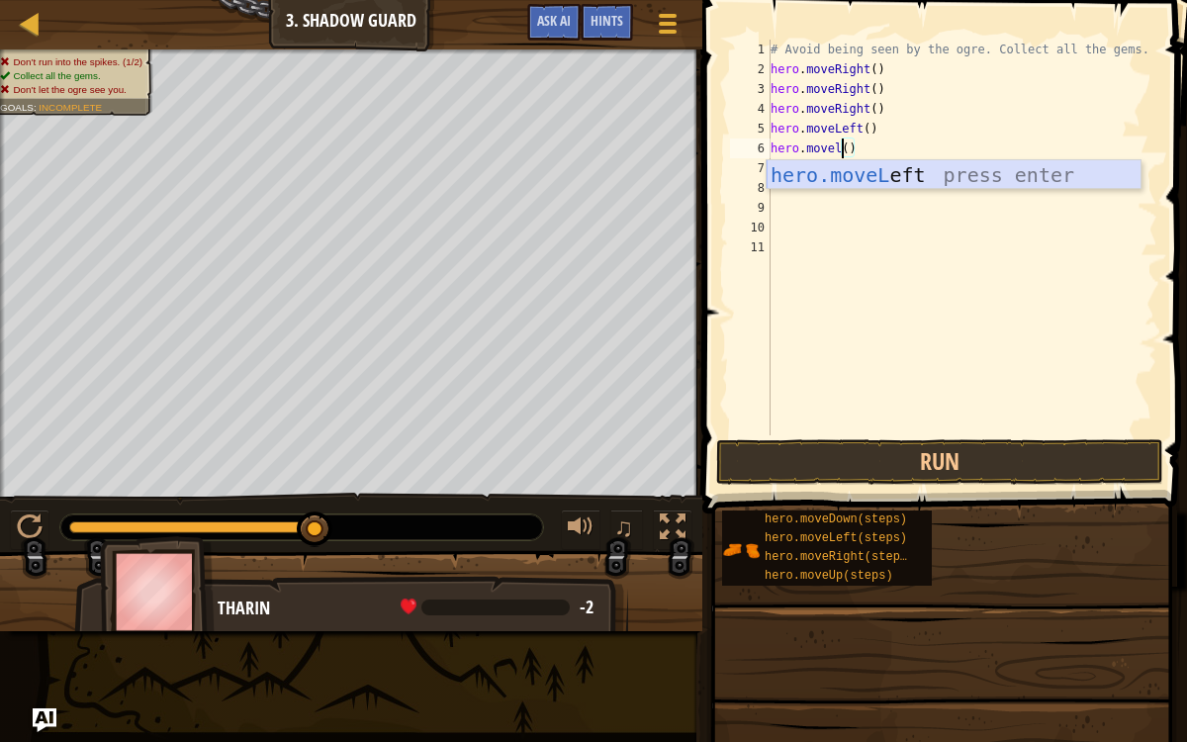
click at [881, 167] on div "hero.moveL eft press enter" at bounding box center [953, 204] width 375 height 89
type textarea "hero.moveLeft"
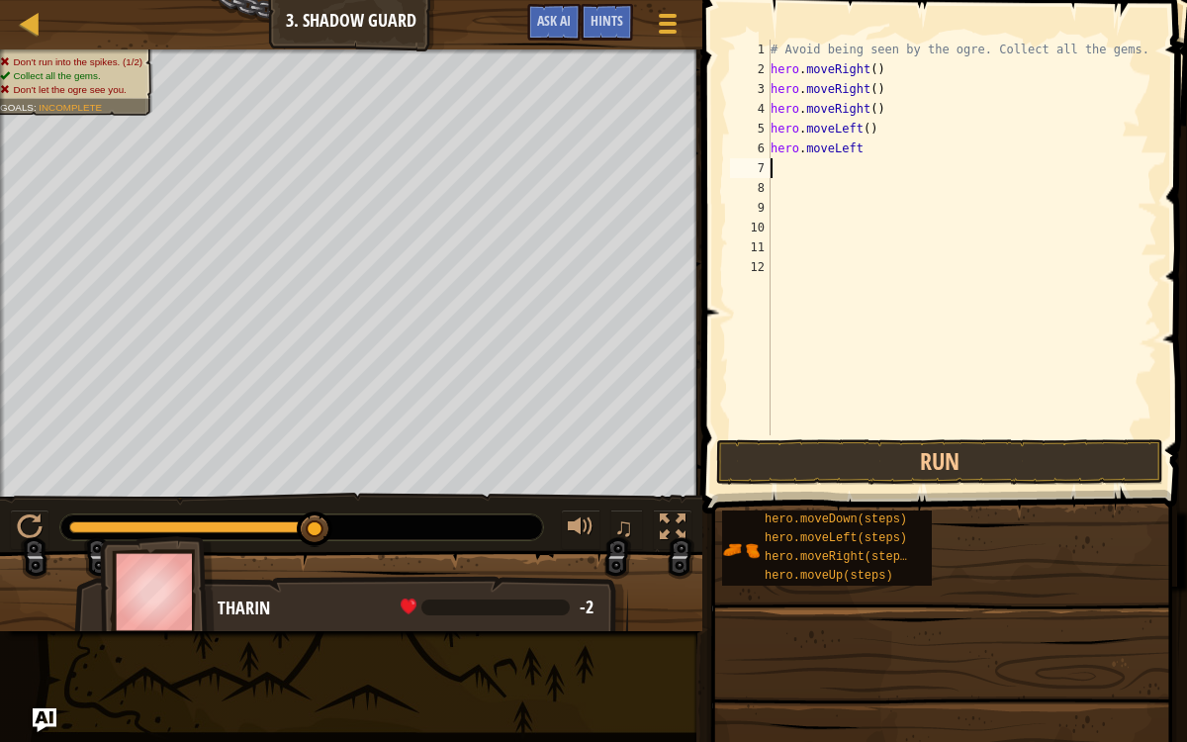
scroll to position [8, 0]
click at [862, 148] on div "# Avoid being seen by the ogre. Collect all the gems. hero . moveRight ( ) hero…" at bounding box center [962, 257] width 392 height 435
type textarea "h"
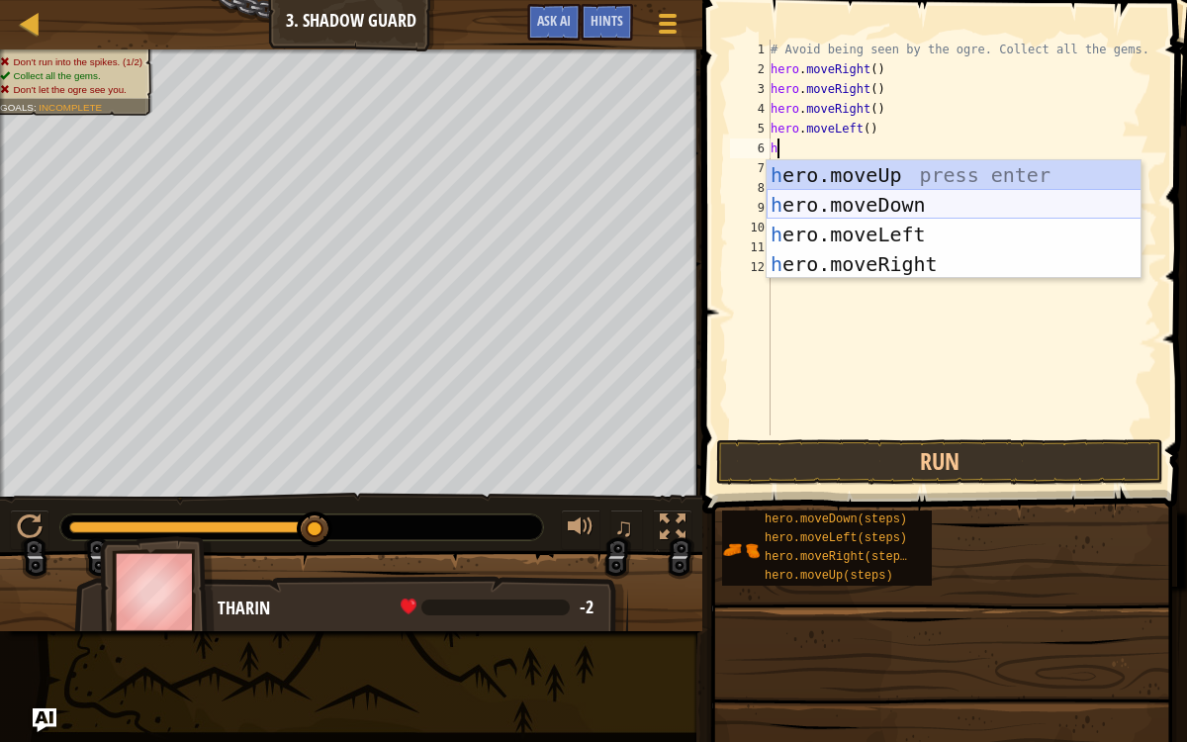
click at [930, 223] on div "h ero.moveUp press enter h ero.moveDown press enter h ero.moveLeft press enter …" at bounding box center [953, 249] width 375 height 178
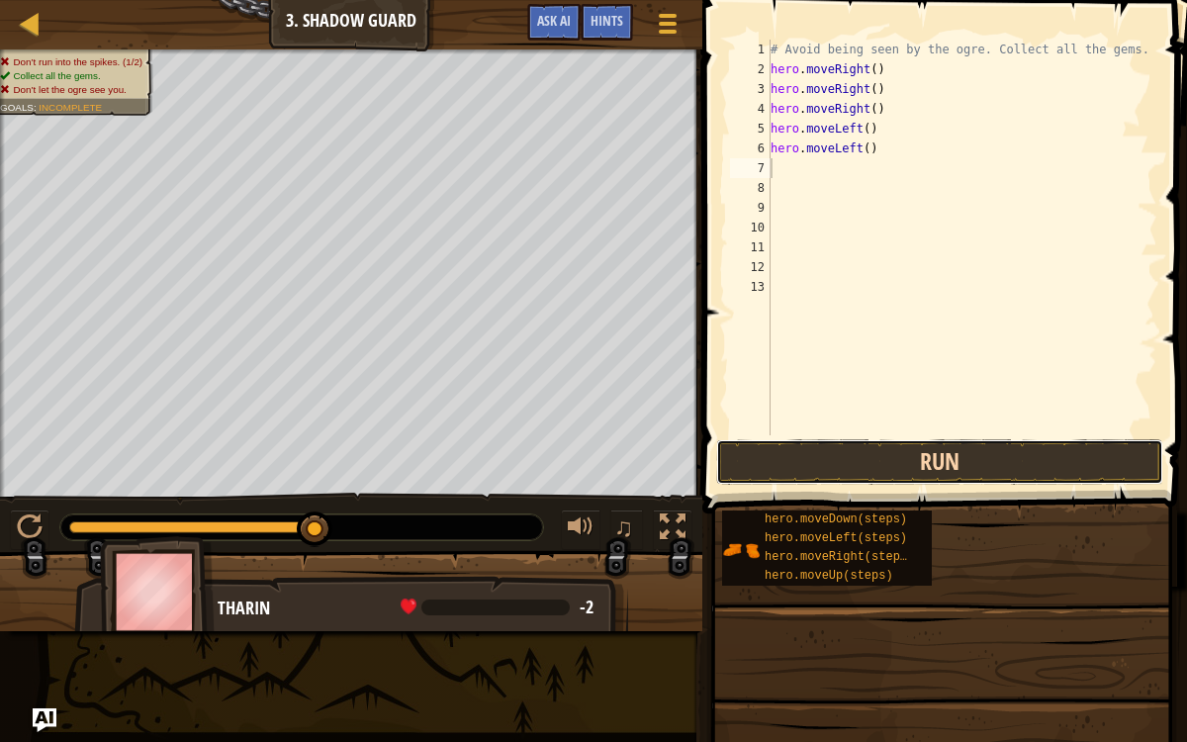
click at [851, 468] on button "Run" at bounding box center [939, 461] width 447 height 45
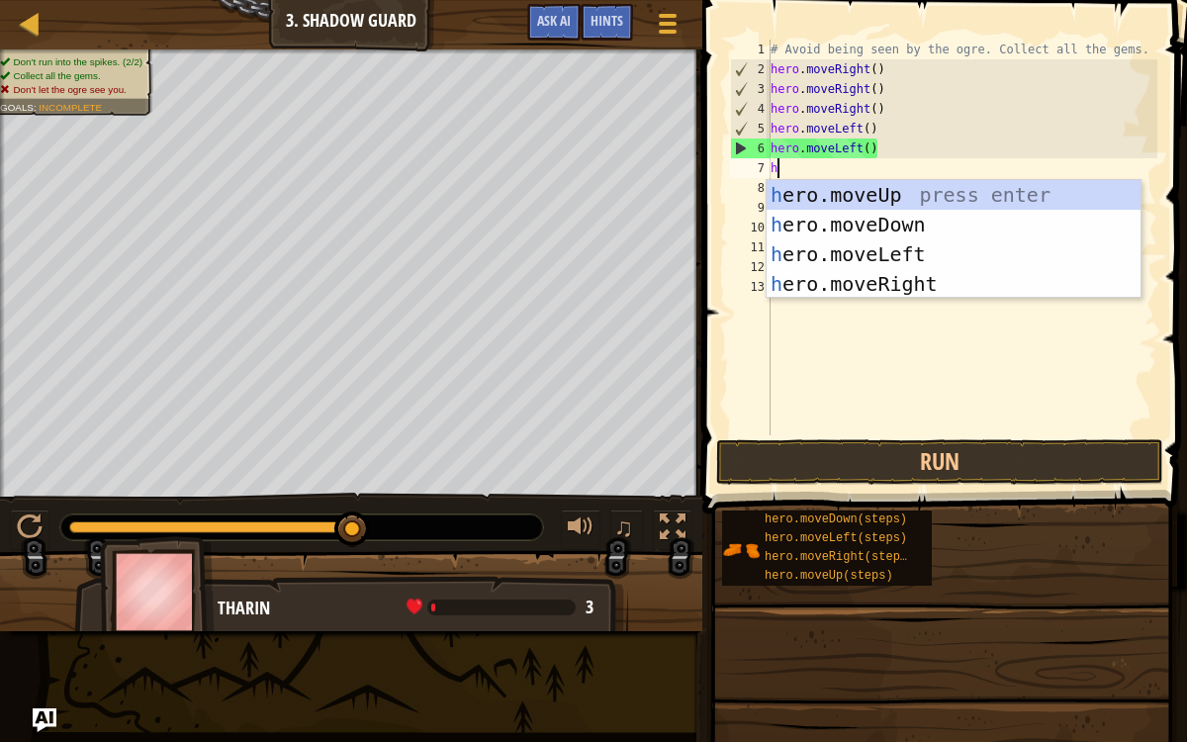
type textarea "he"
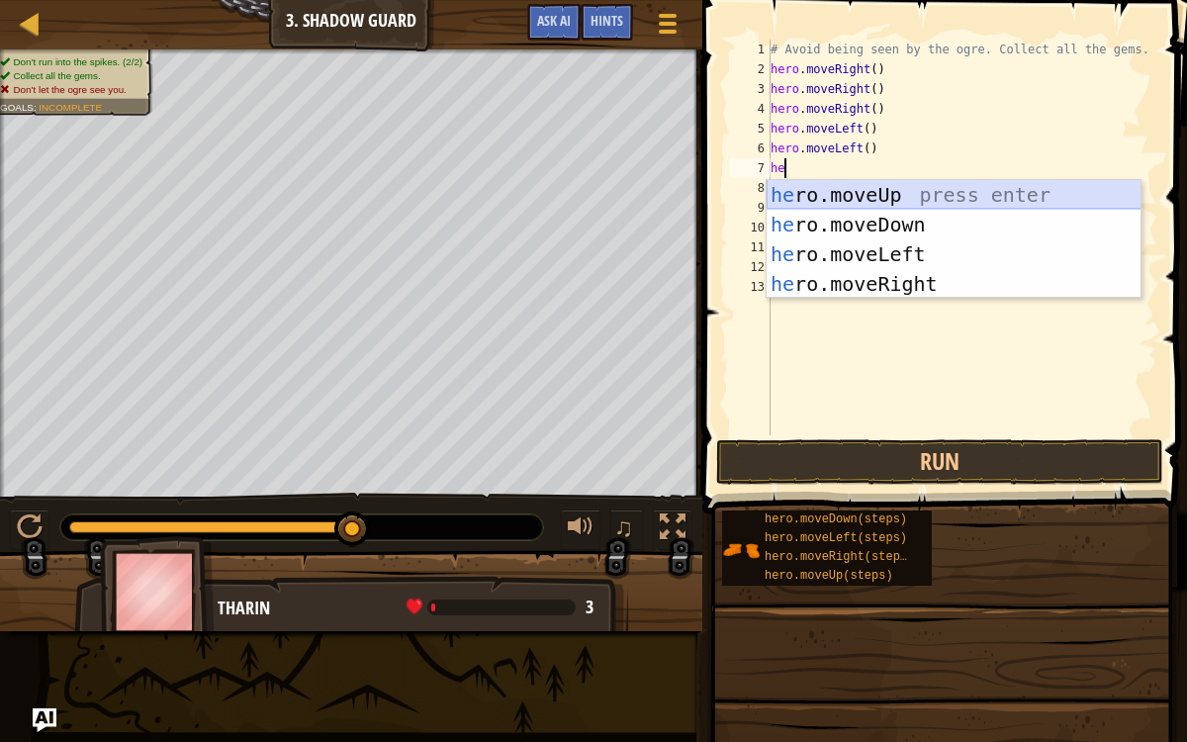
click at [794, 191] on div "he ro.moveUp press enter he ro.moveDown press enter he ro.moveLeft press enter …" at bounding box center [953, 269] width 375 height 178
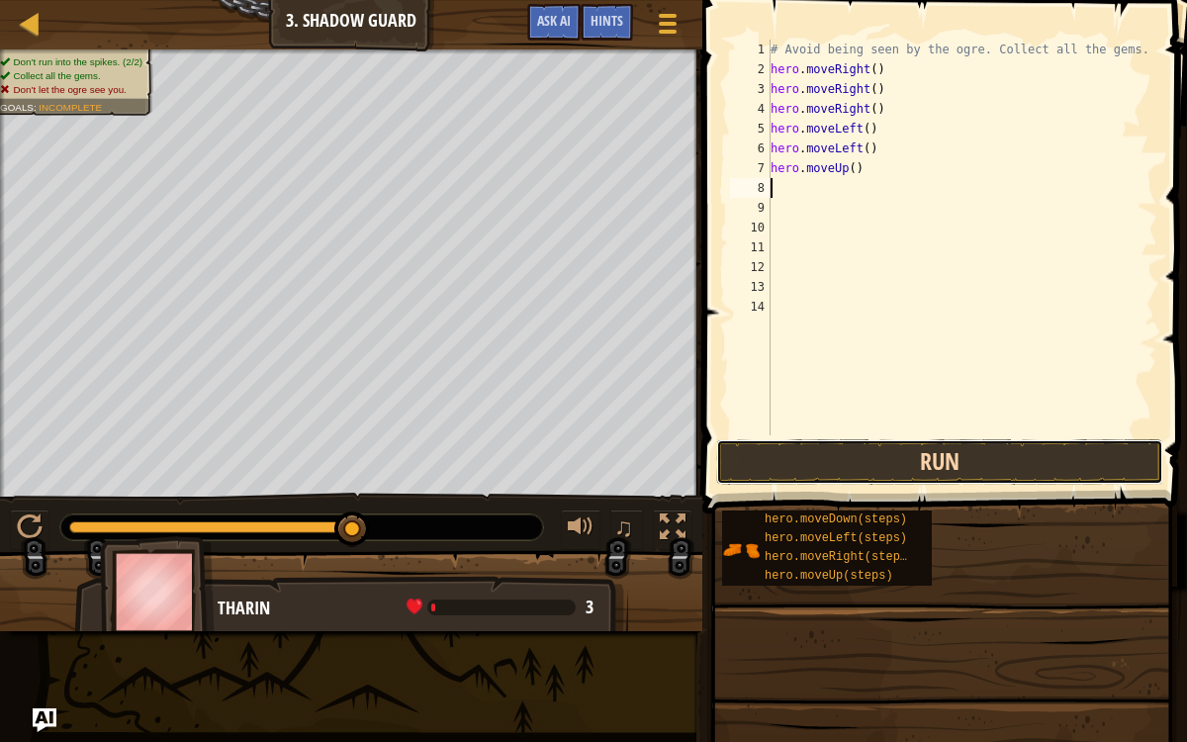
click at [825, 468] on button "Run" at bounding box center [939, 461] width 447 height 45
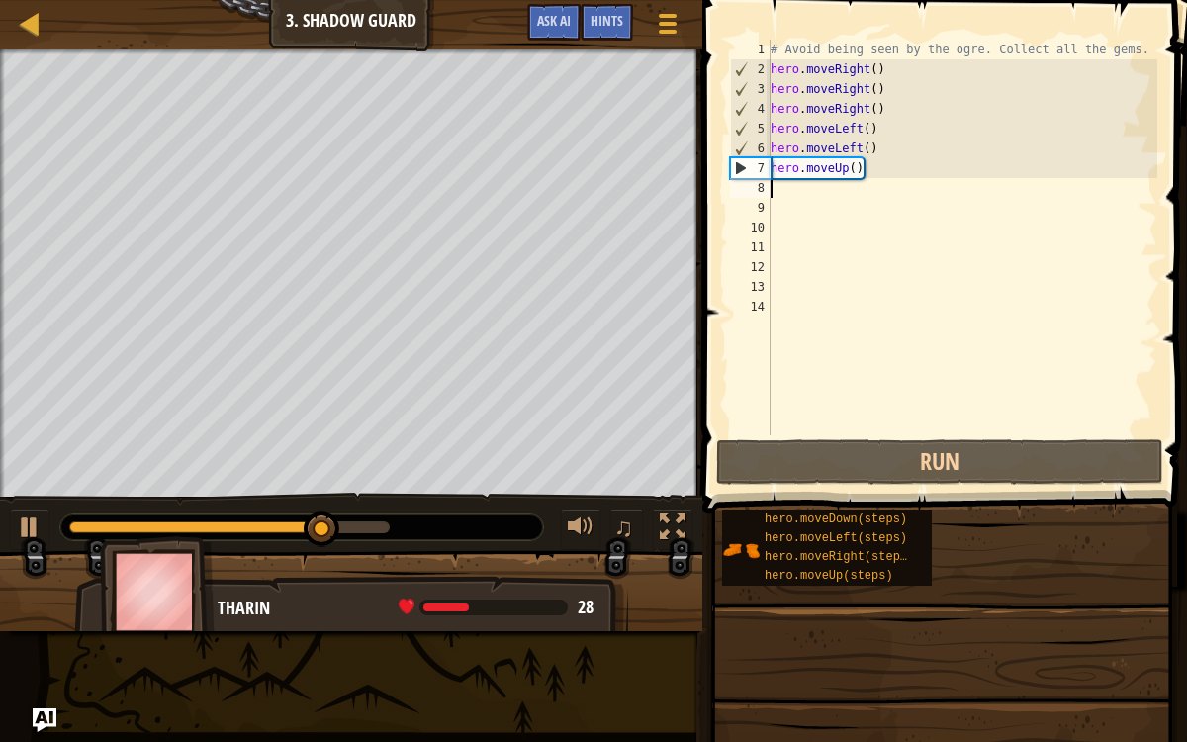
type textarea "h"
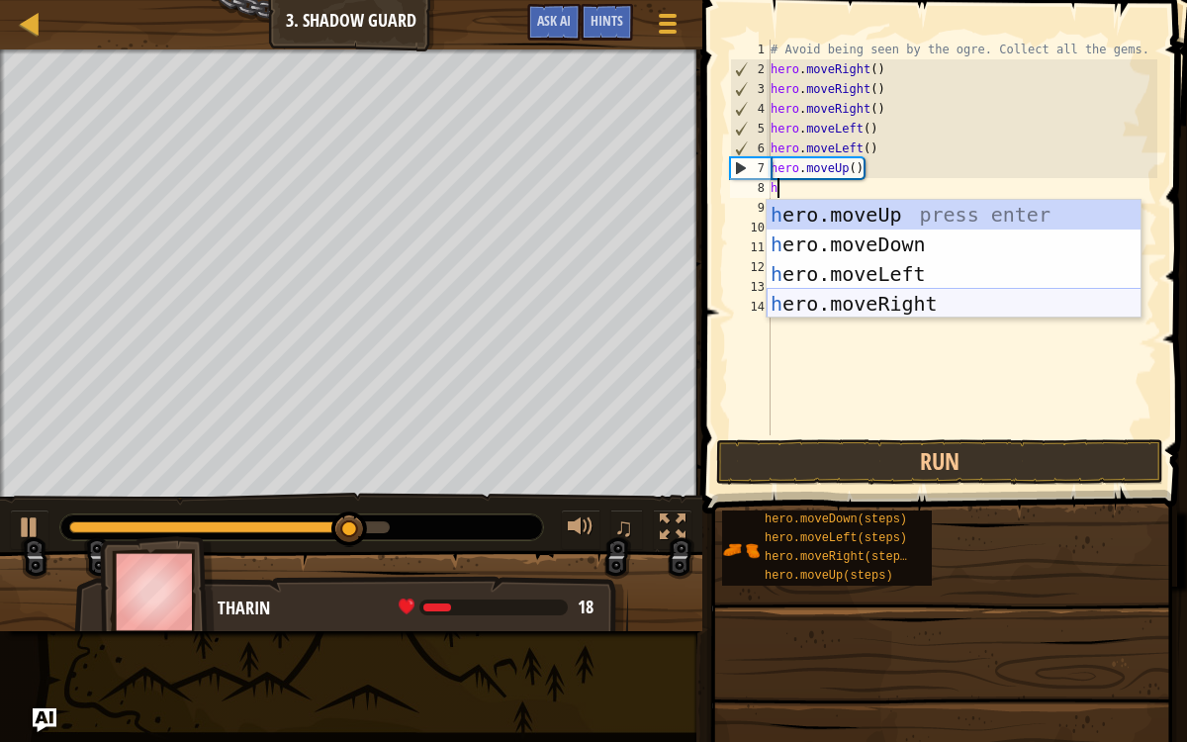
click at [809, 295] on div "h ero.moveUp press enter h ero.moveDown press enter h ero.moveLeft press enter …" at bounding box center [953, 289] width 375 height 178
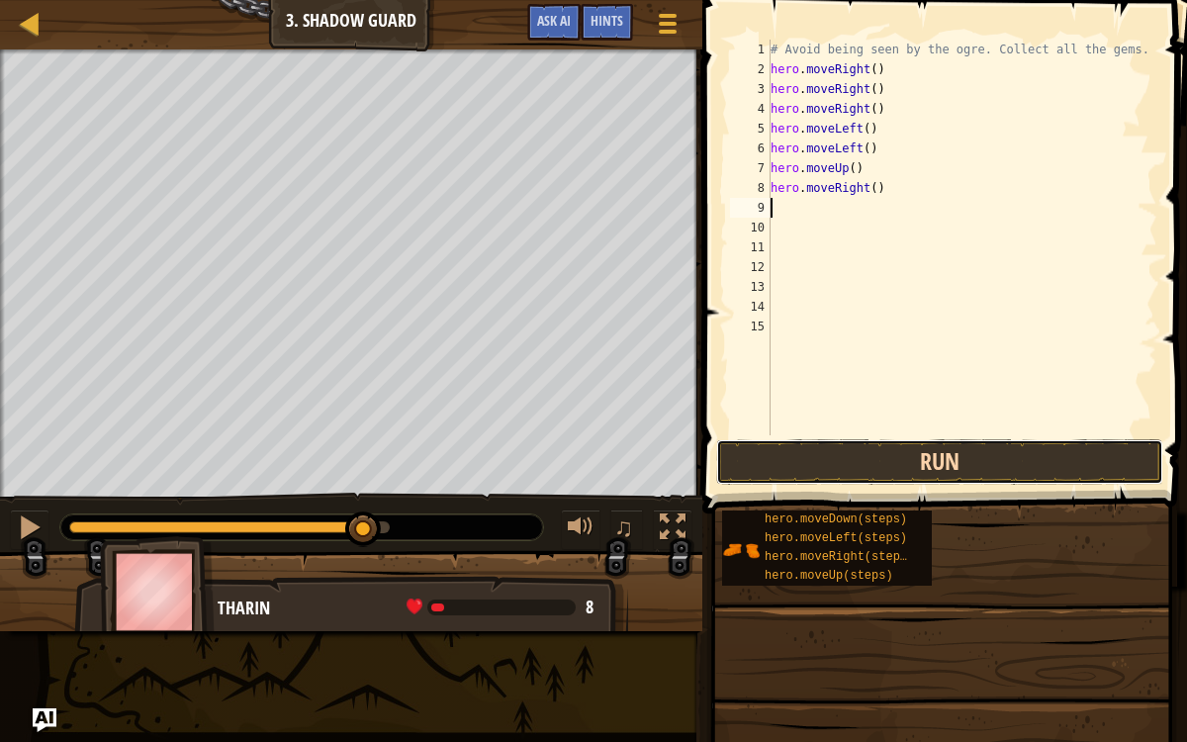
click at [821, 458] on button "Run" at bounding box center [939, 461] width 447 height 45
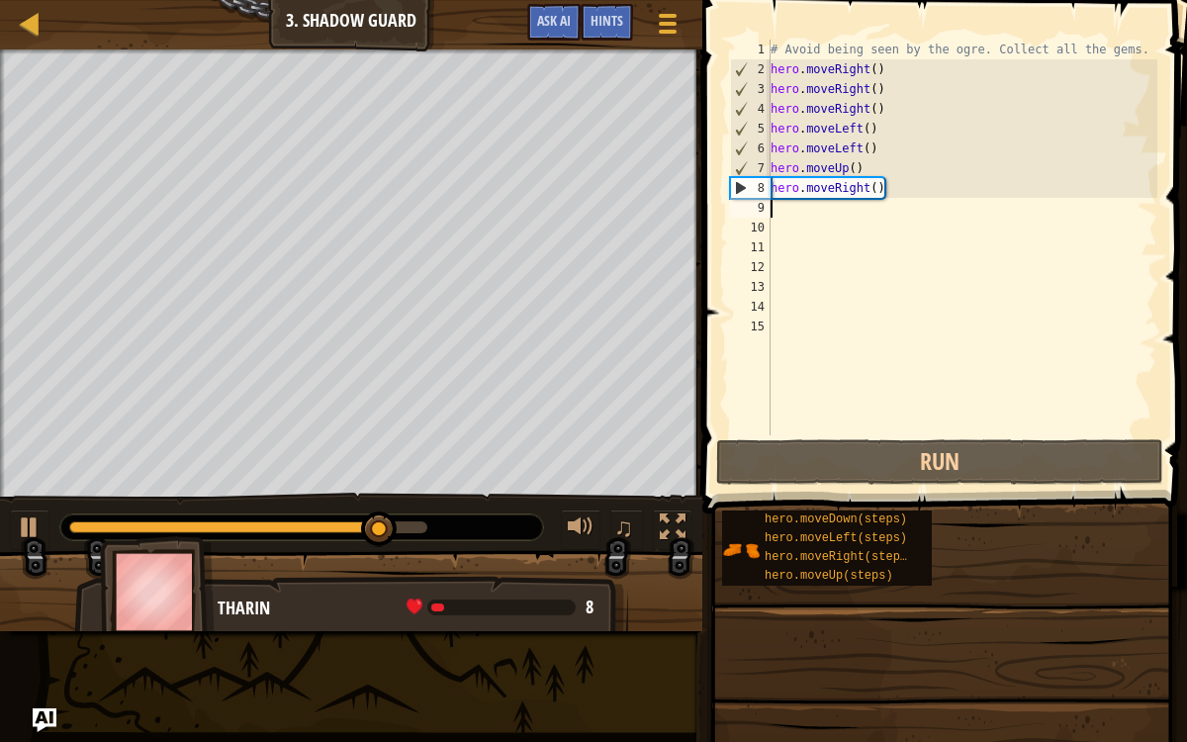
type textarea "h"
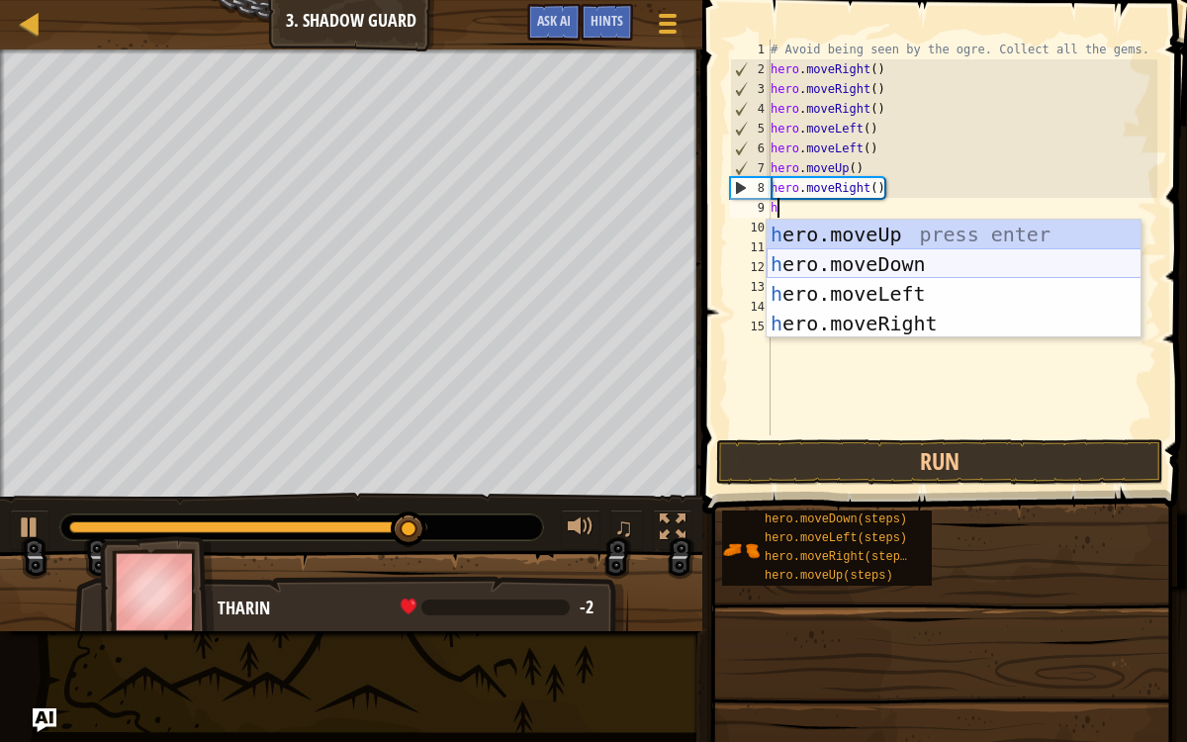
click at [856, 261] on div "h ero.moveUp press enter h ero.moveDown press enter h ero.moveLeft press enter …" at bounding box center [953, 309] width 375 height 178
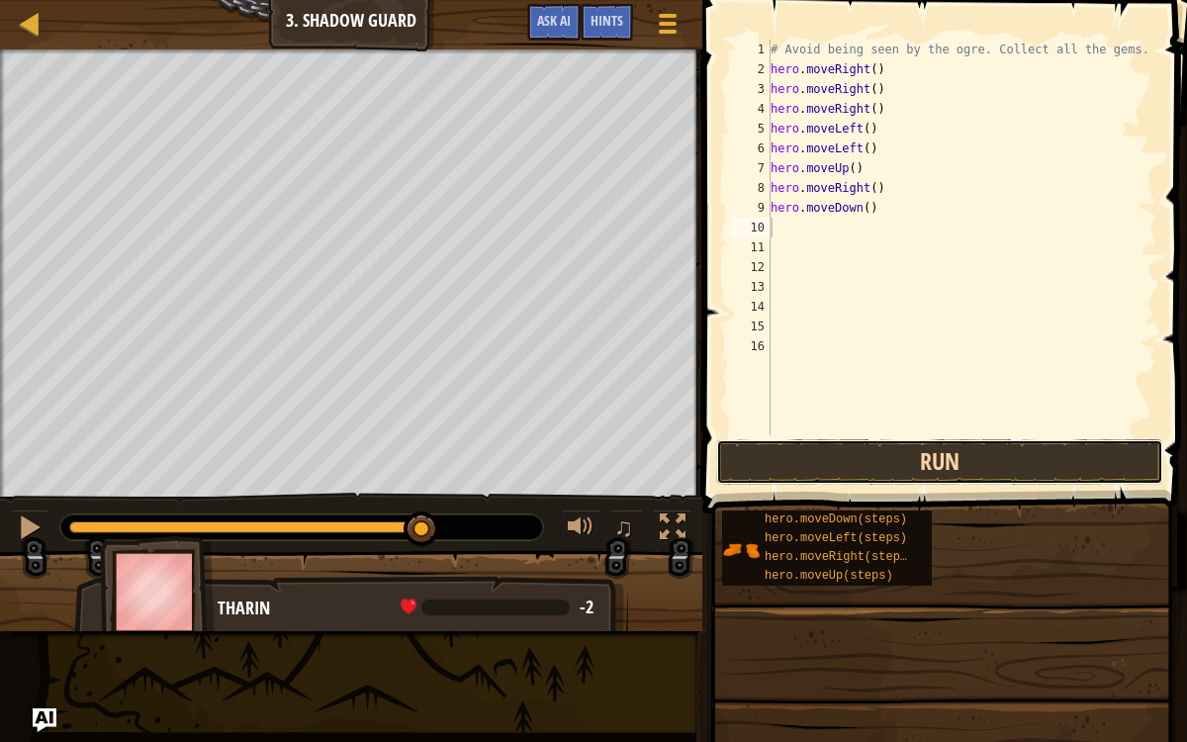
click at [833, 475] on button "Run" at bounding box center [939, 461] width 447 height 45
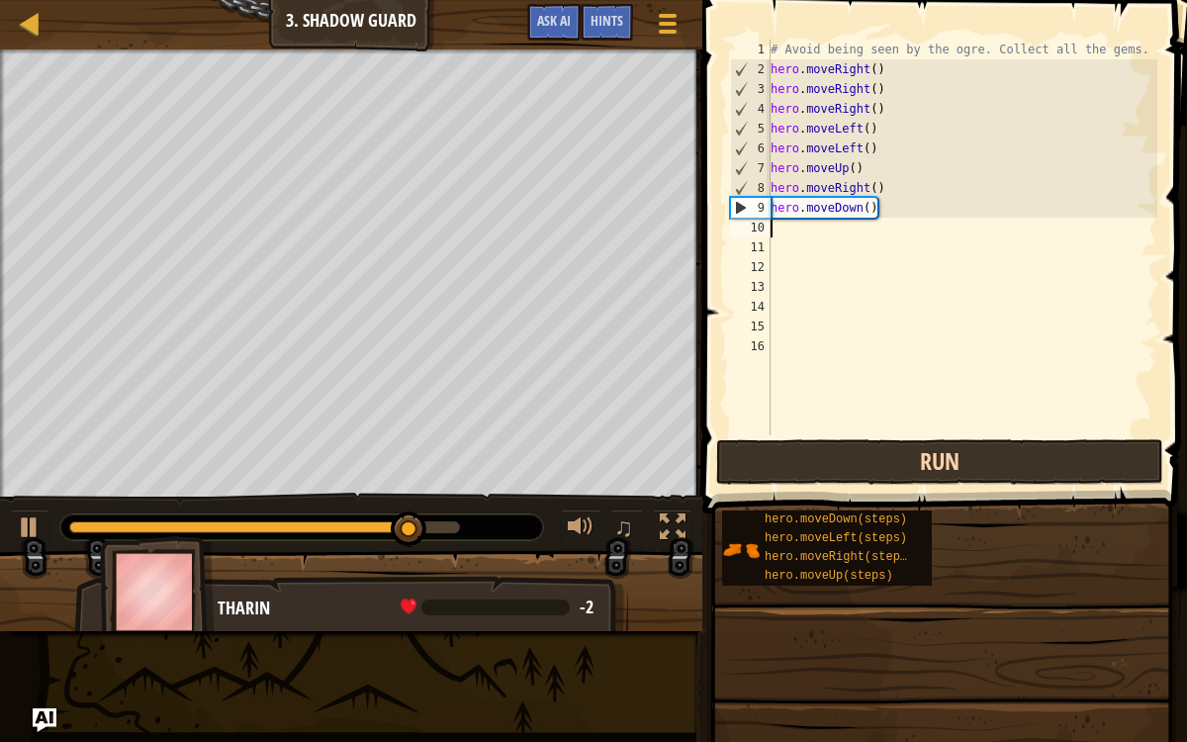
type textarea "h"
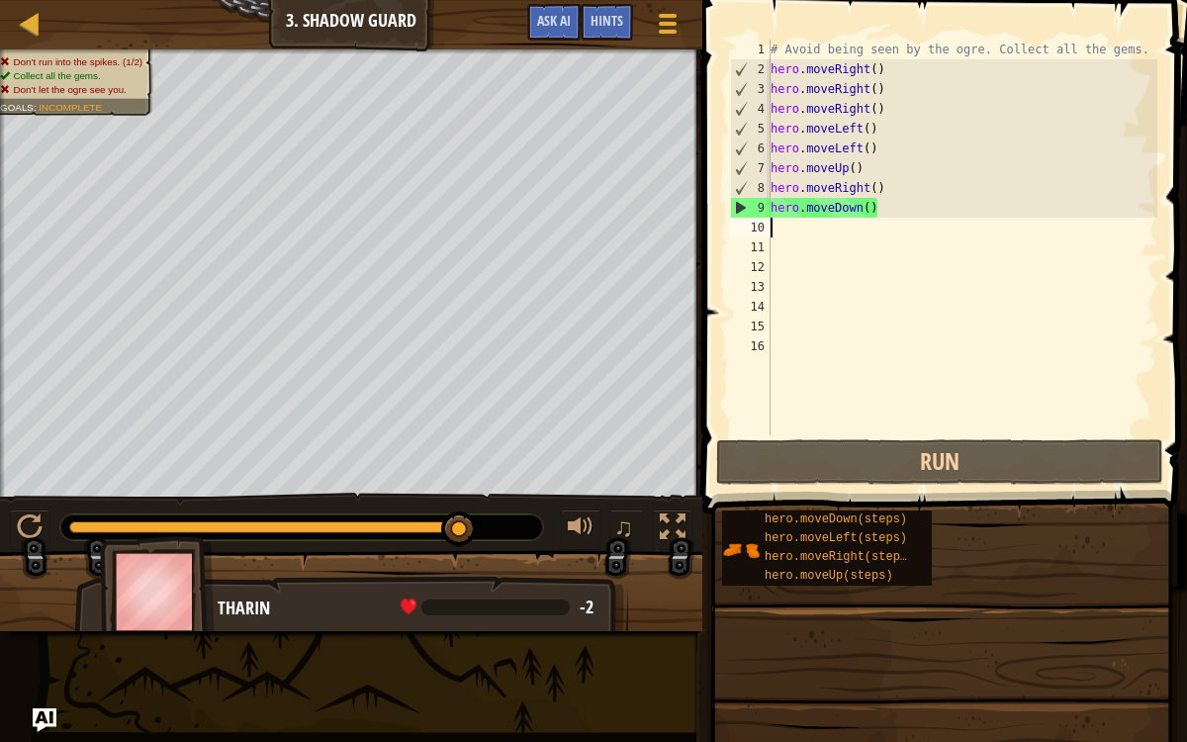
click at [862, 72] on div "# Avoid being seen by the ogre. Collect all the gems. hero . moveRight ( ) hero…" at bounding box center [962, 257] width 392 height 435
click at [867, 71] on div "# Avoid being seen by the ogre. Collect all the gems. hero . moveRight ( ) hero…" at bounding box center [962, 257] width 392 height 435
click at [867, 89] on div "# Avoid being seen by the ogre. Collect all the gems. hero . moveRight ( ) hero…" at bounding box center [962, 257] width 392 height 435
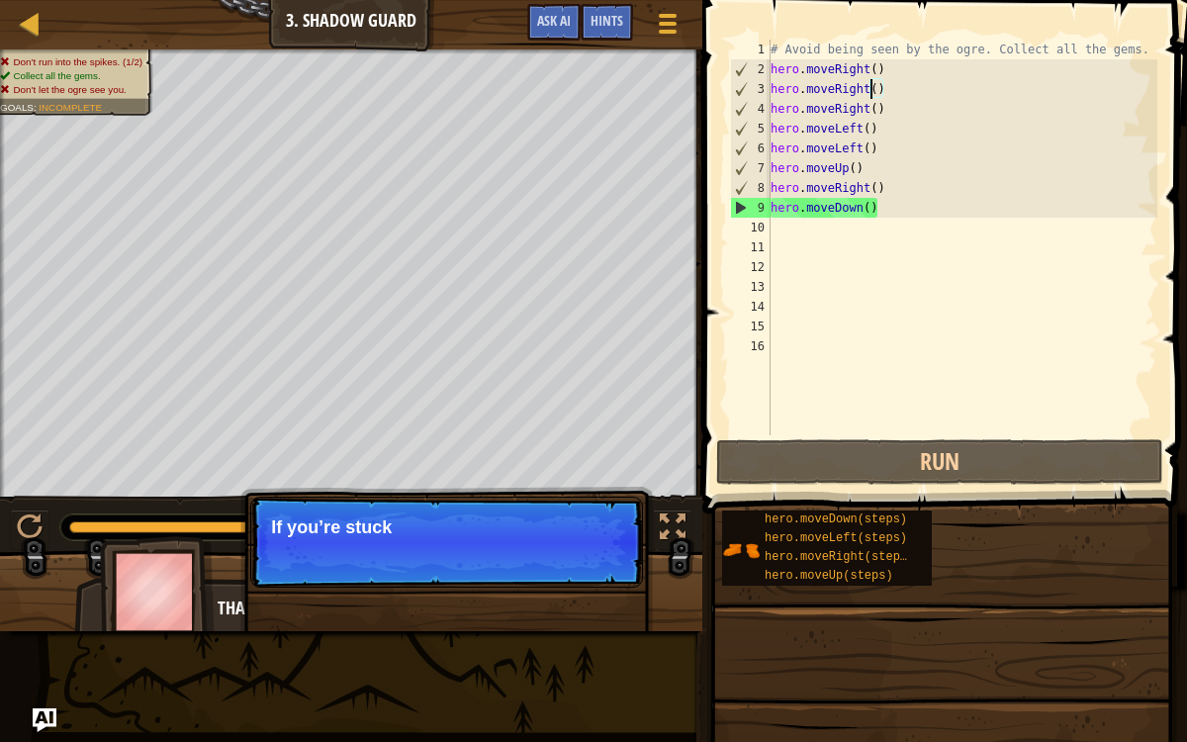
click at [866, 102] on div "# Avoid being seen by the ogre. Collect all the gems. hero . moveRight ( ) hero…" at bounding box center [962, 257] width 392 height 435
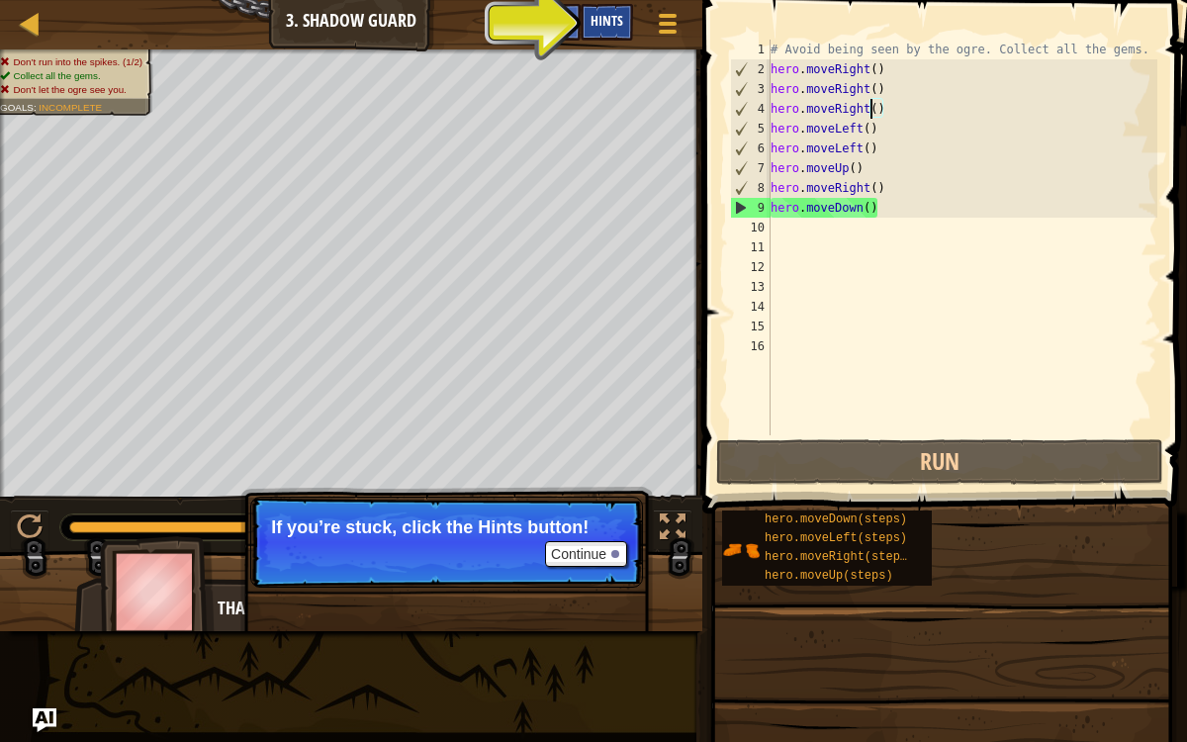
type textarea "hero.moveRight()"
click at [621, 16] on span "Hints" at bounding box center [606, 20] width 33 height 19
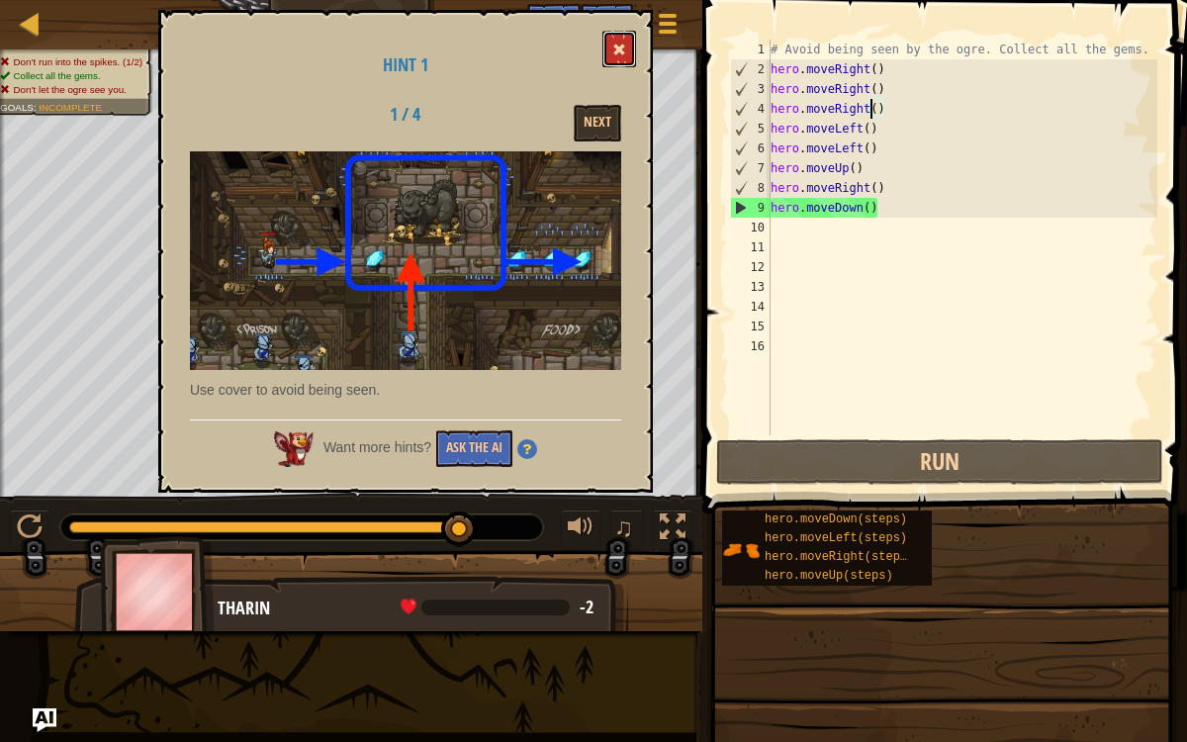
click at [617, 38] on button at bounding box center [619, 49] width 34 height 37
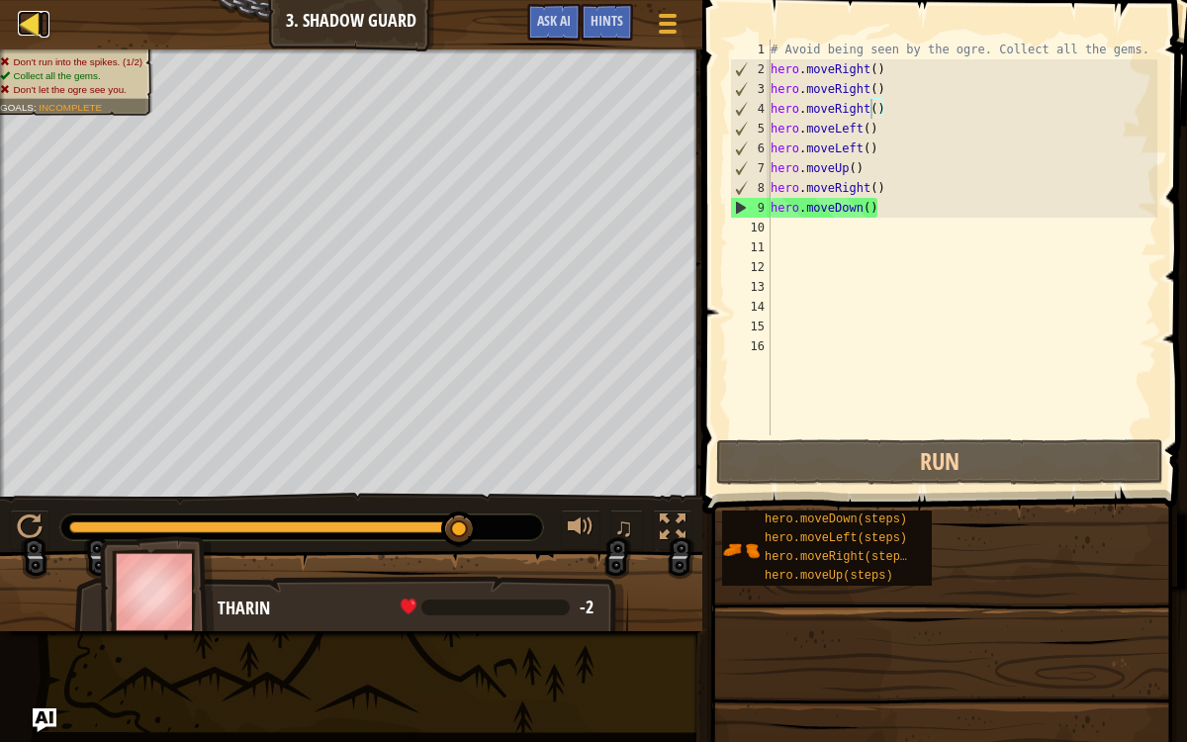
click at [19, 19] on div at bounding box center [30, 23] width 25 height 25
